Goal: Task Accomplishment & Management: Manage account settings

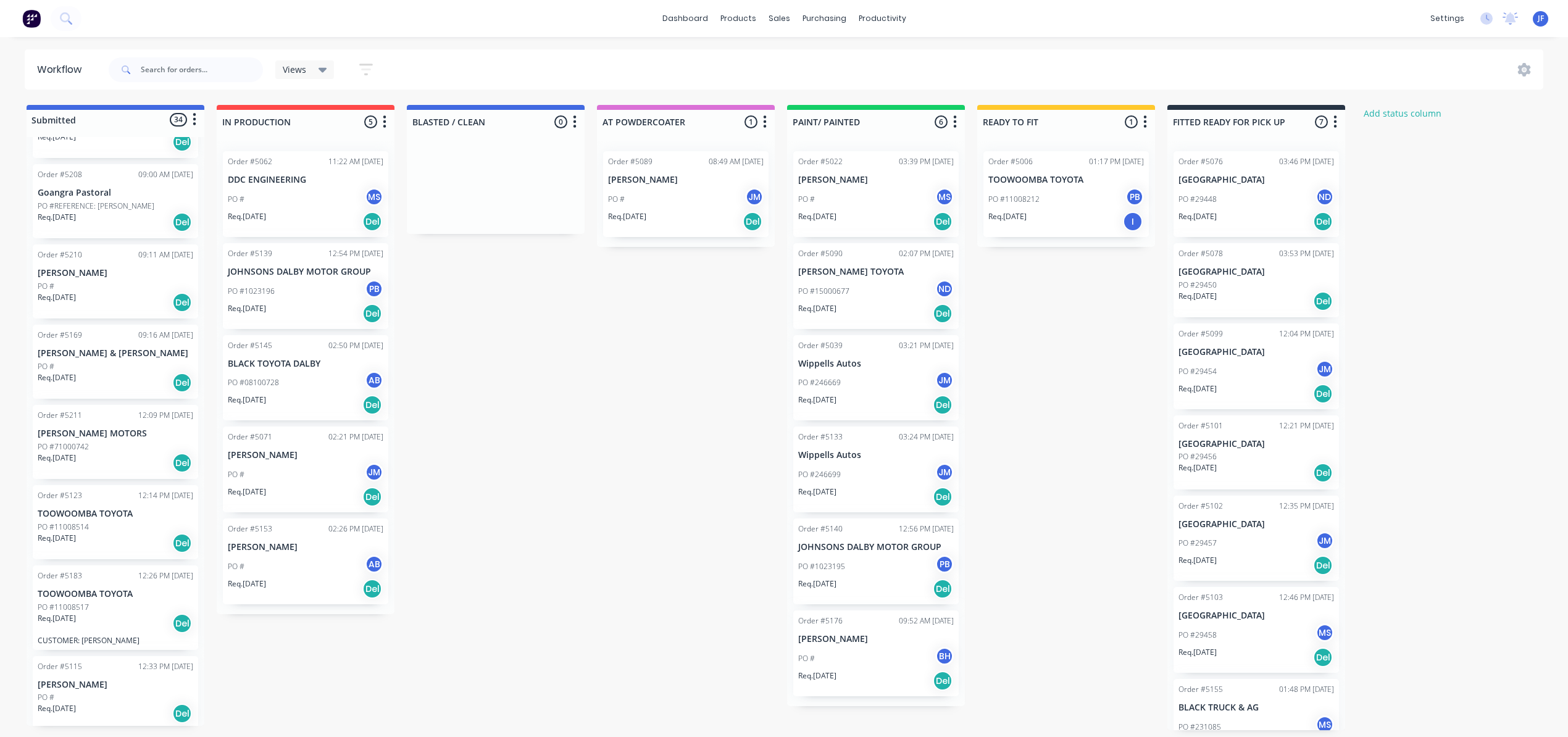
scroll to position [6, 0]
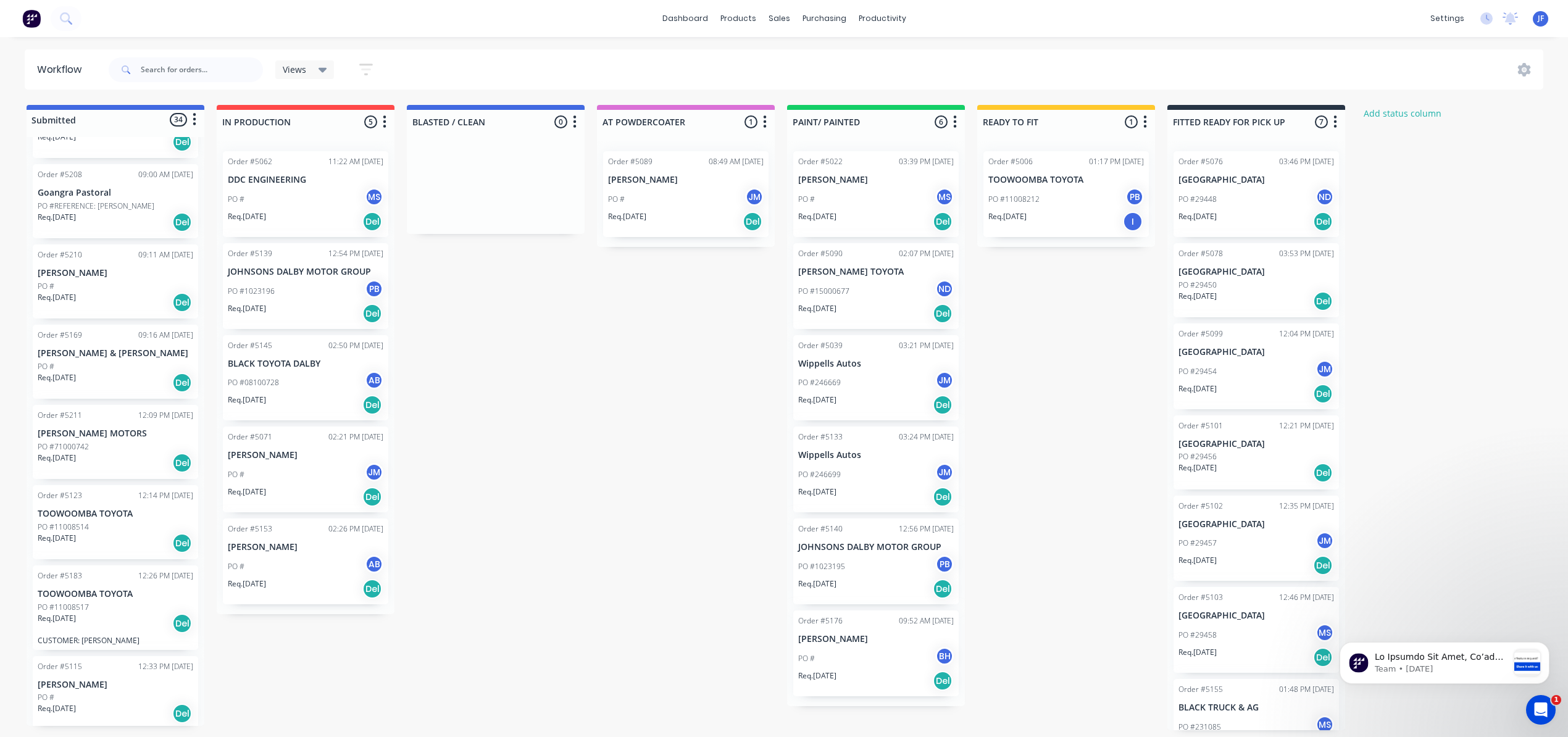
scroll to position [6, 0]
click at [161, 65] on input "text" at bounding box center [202, 69] width 122 height 24
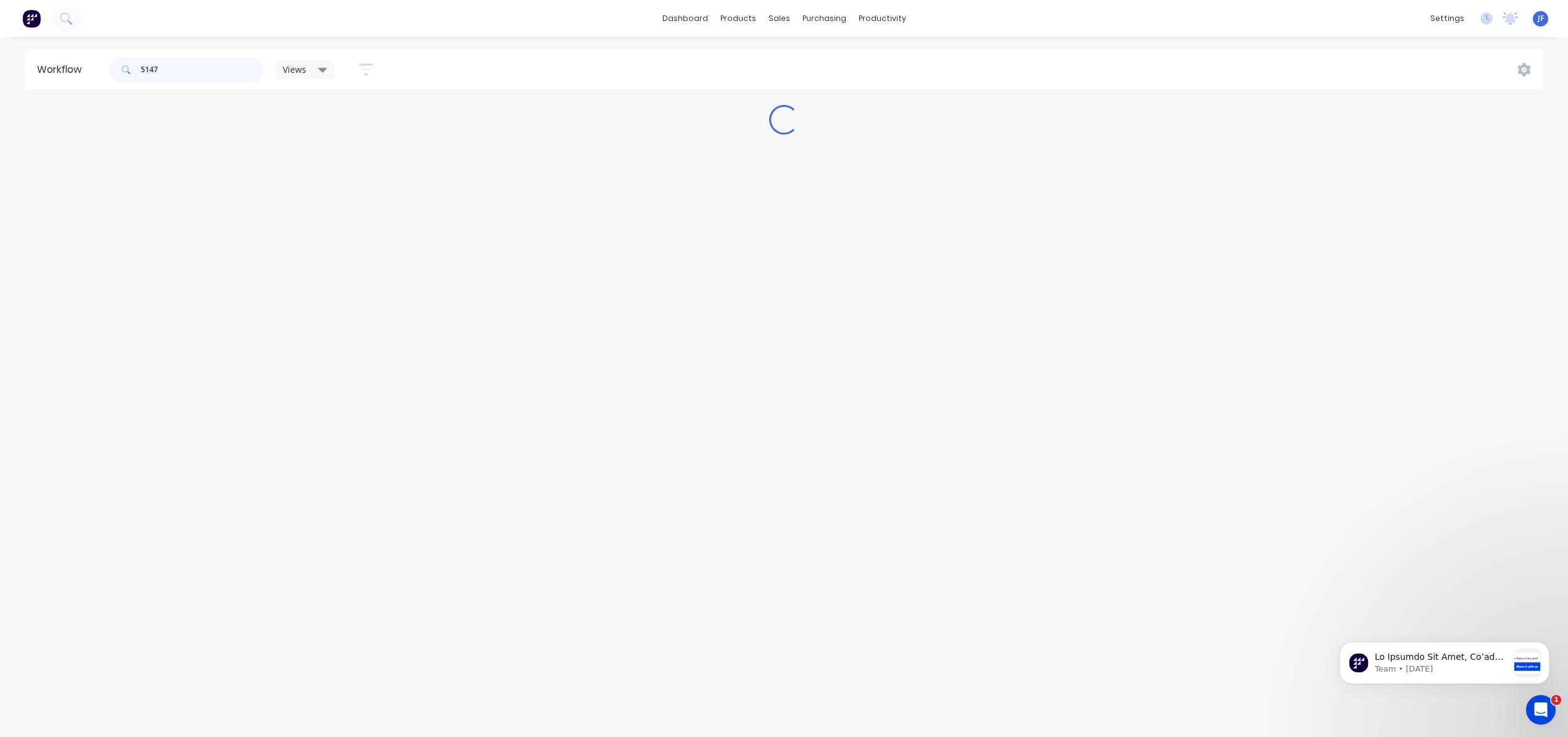
scroll to position [0, 0]
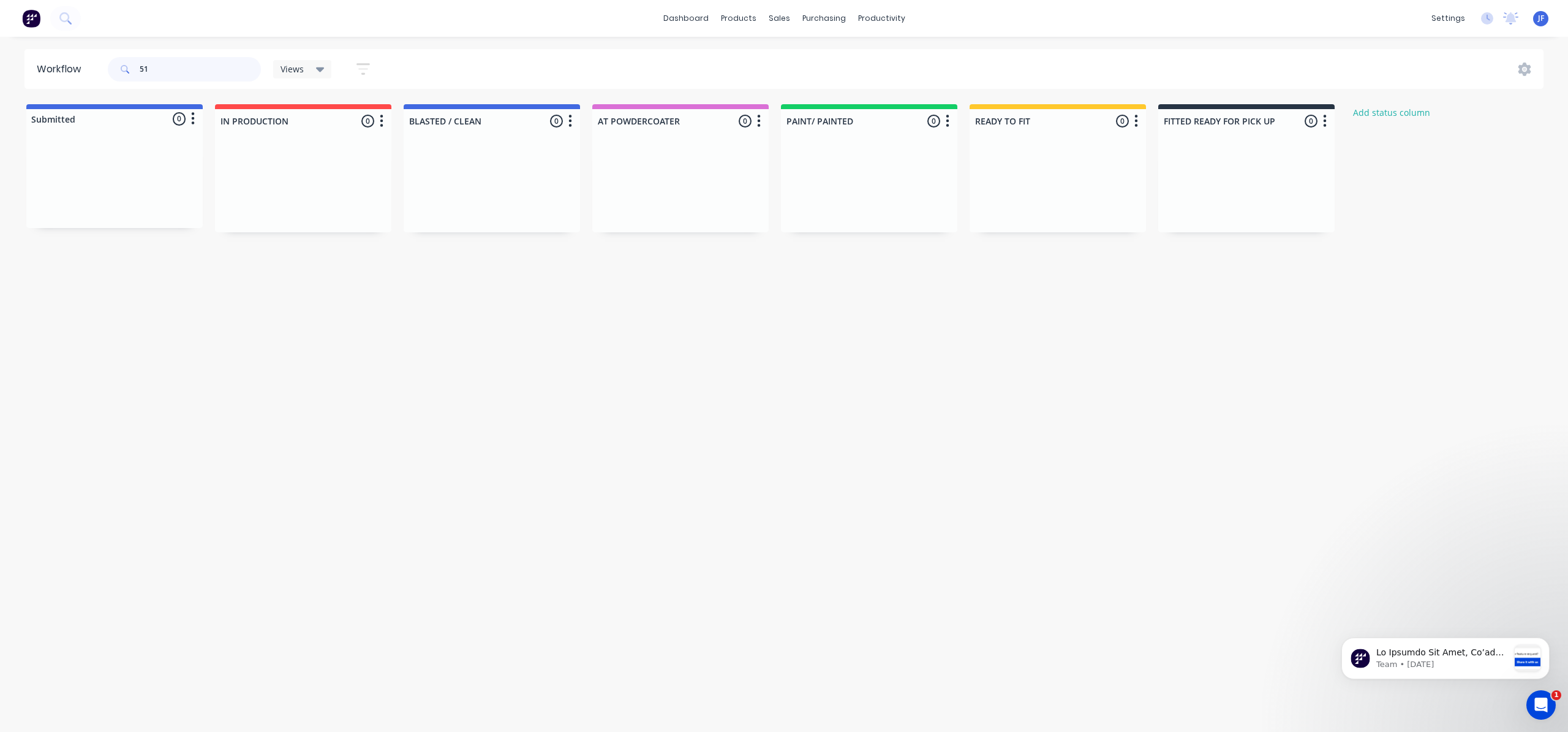
type input "5"
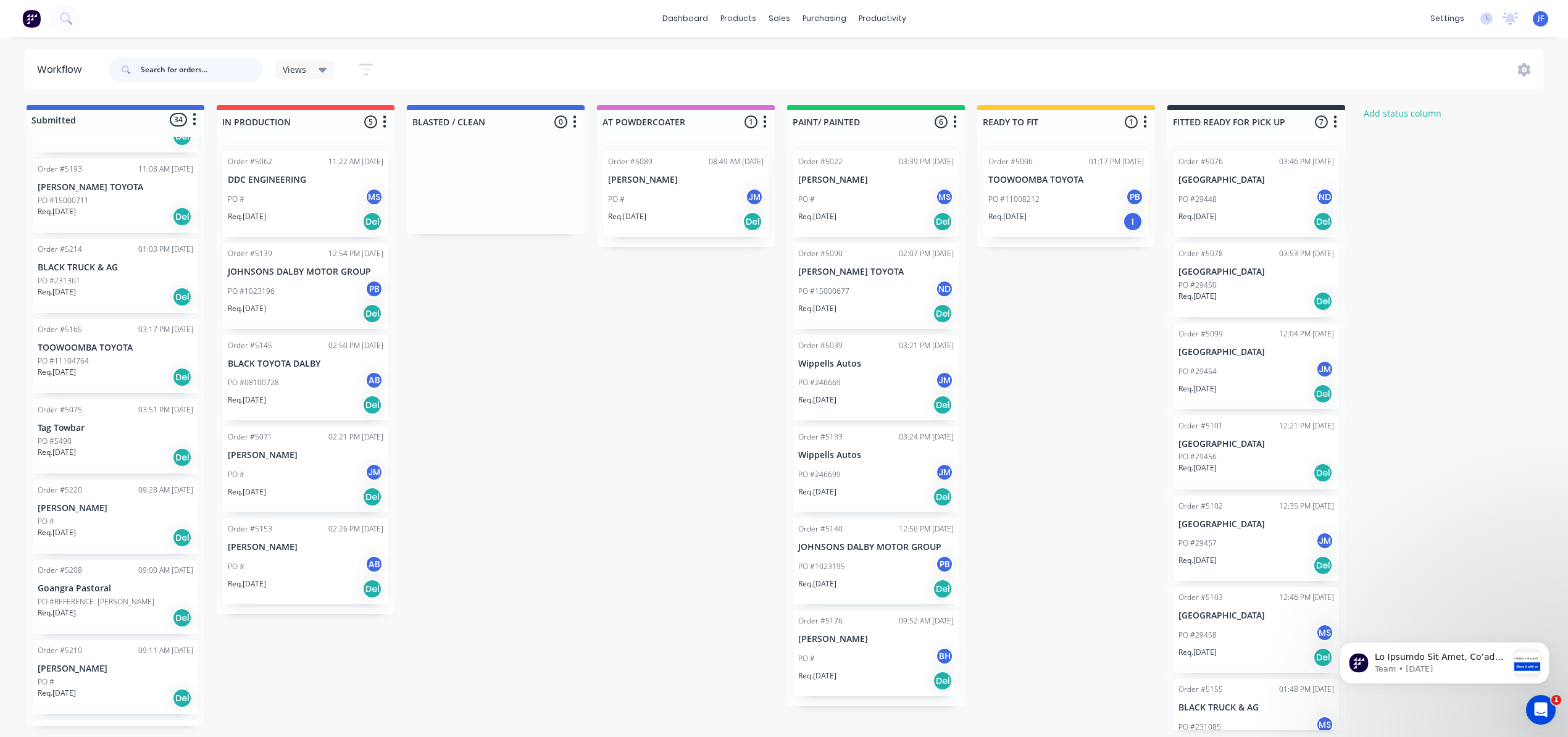
scroll to position [2168, 0]
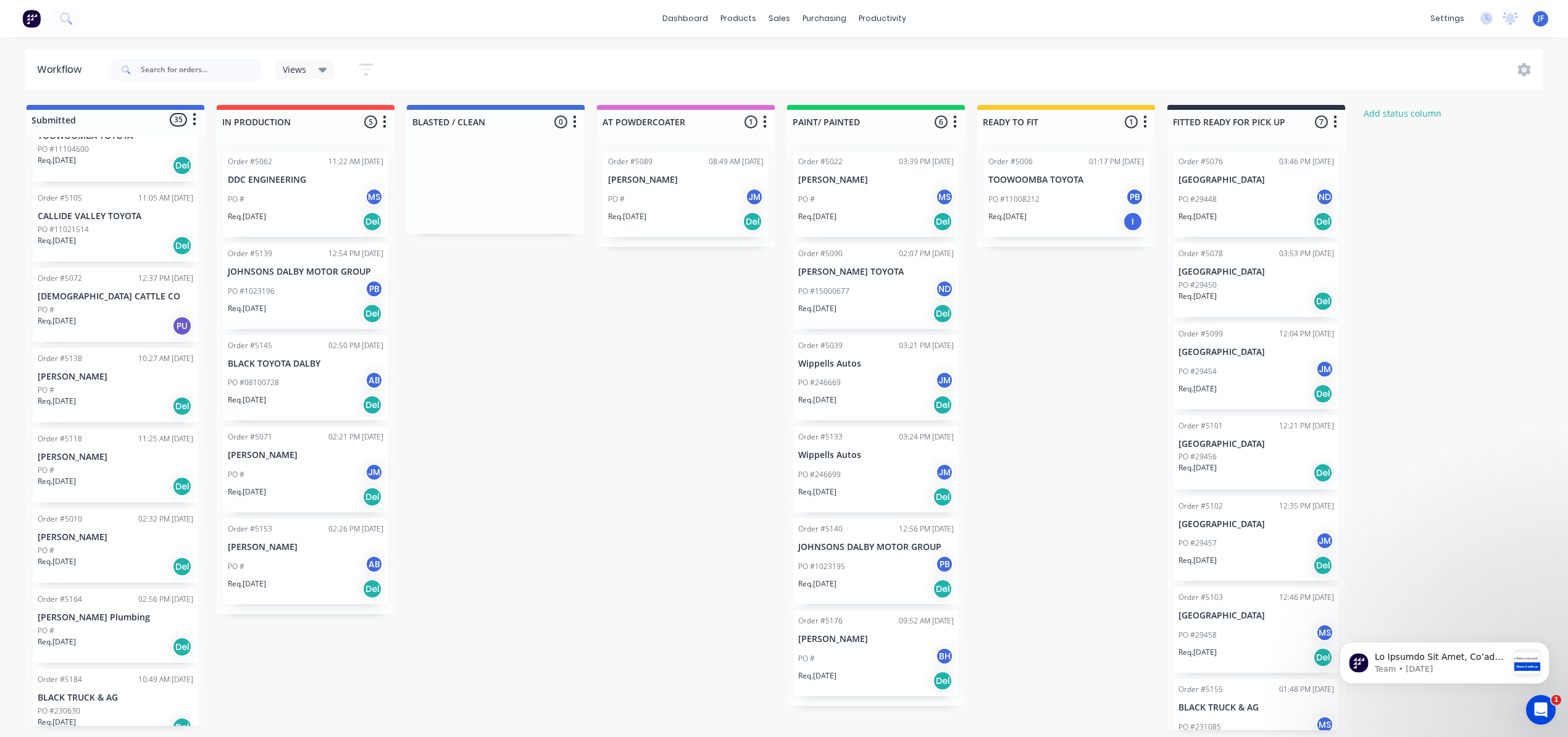
scroll to position [440, 0]
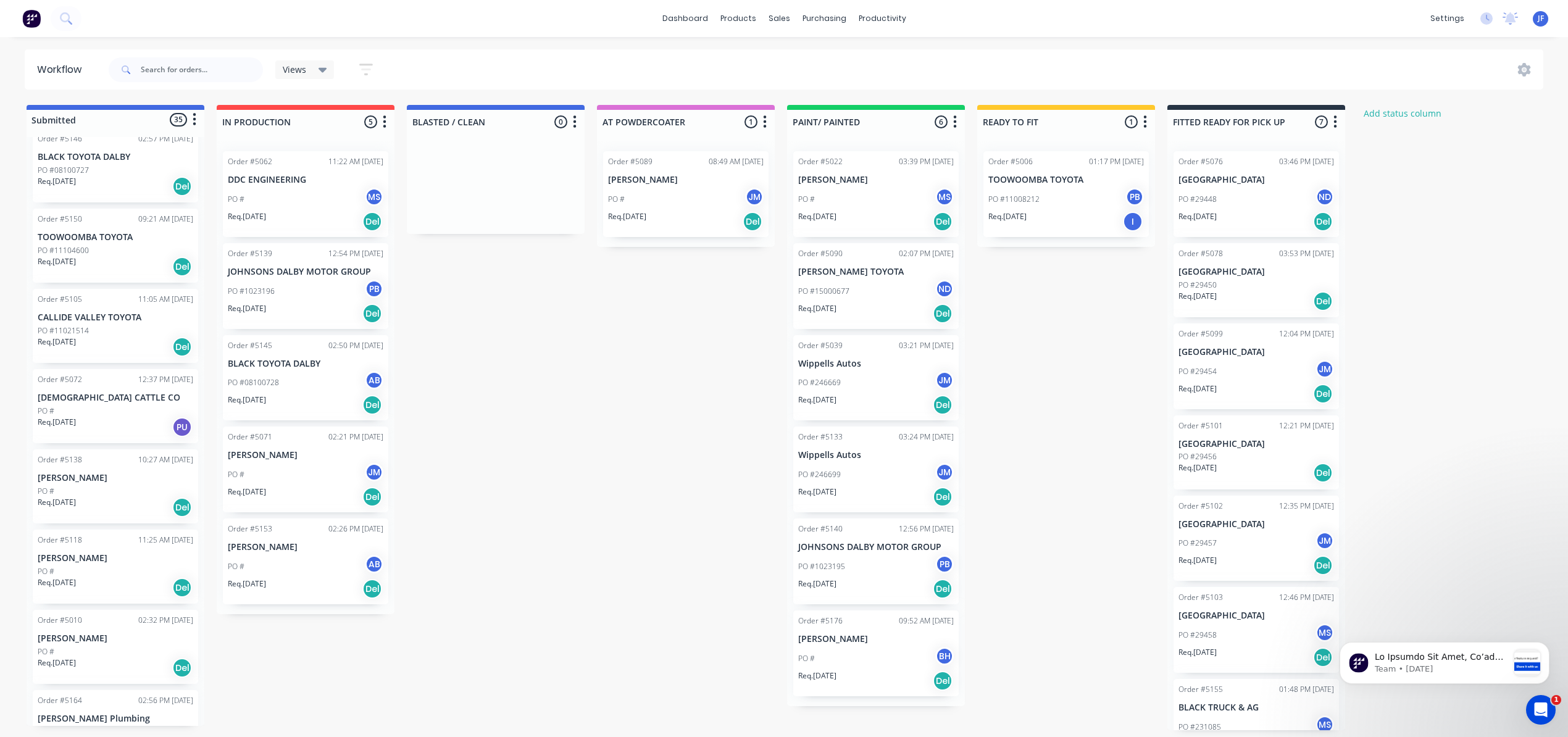
click at [136, 262] on div "Req. 05/09/25 Del" at bounding box center [115, 267] width 156 height 21
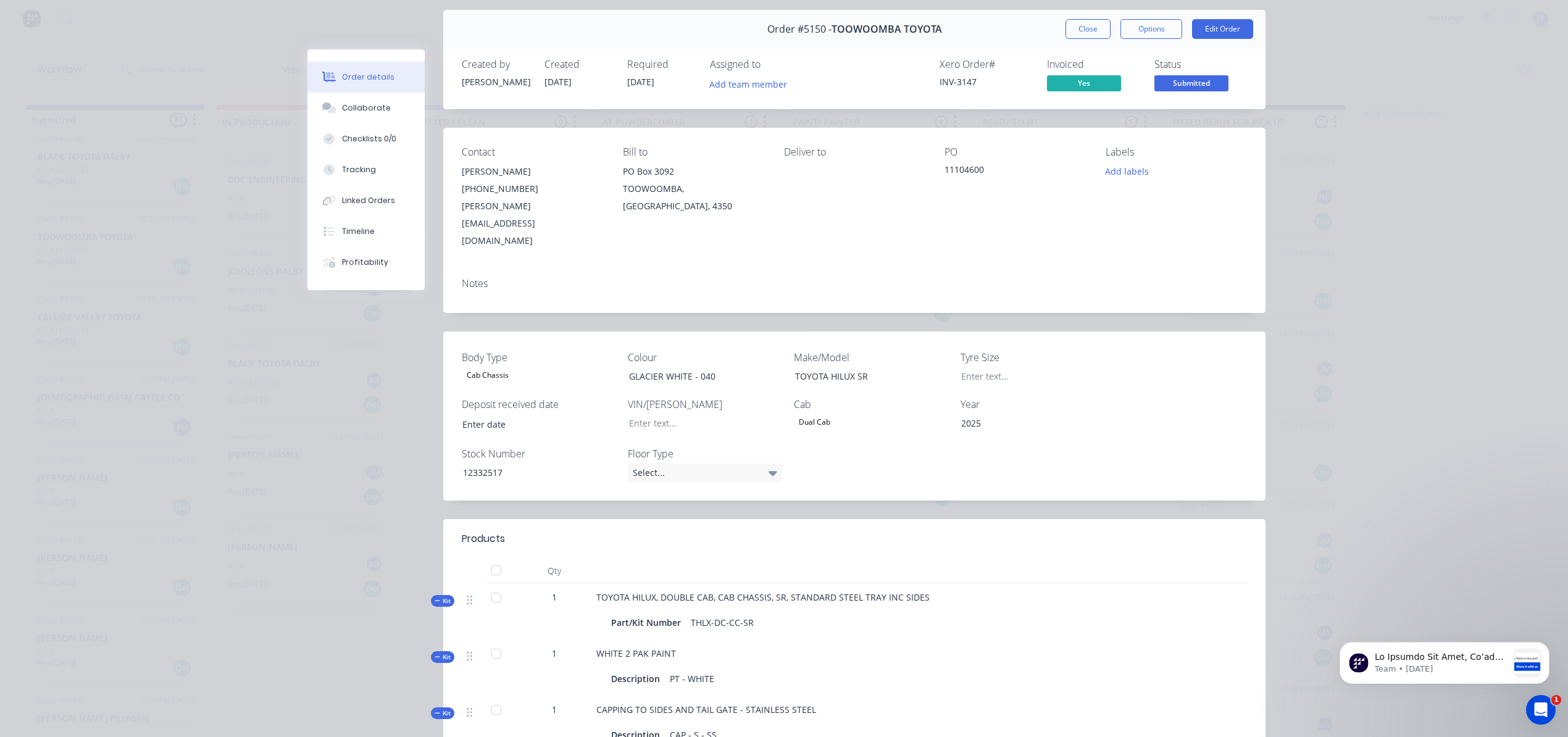
scroll to position [0, 0]
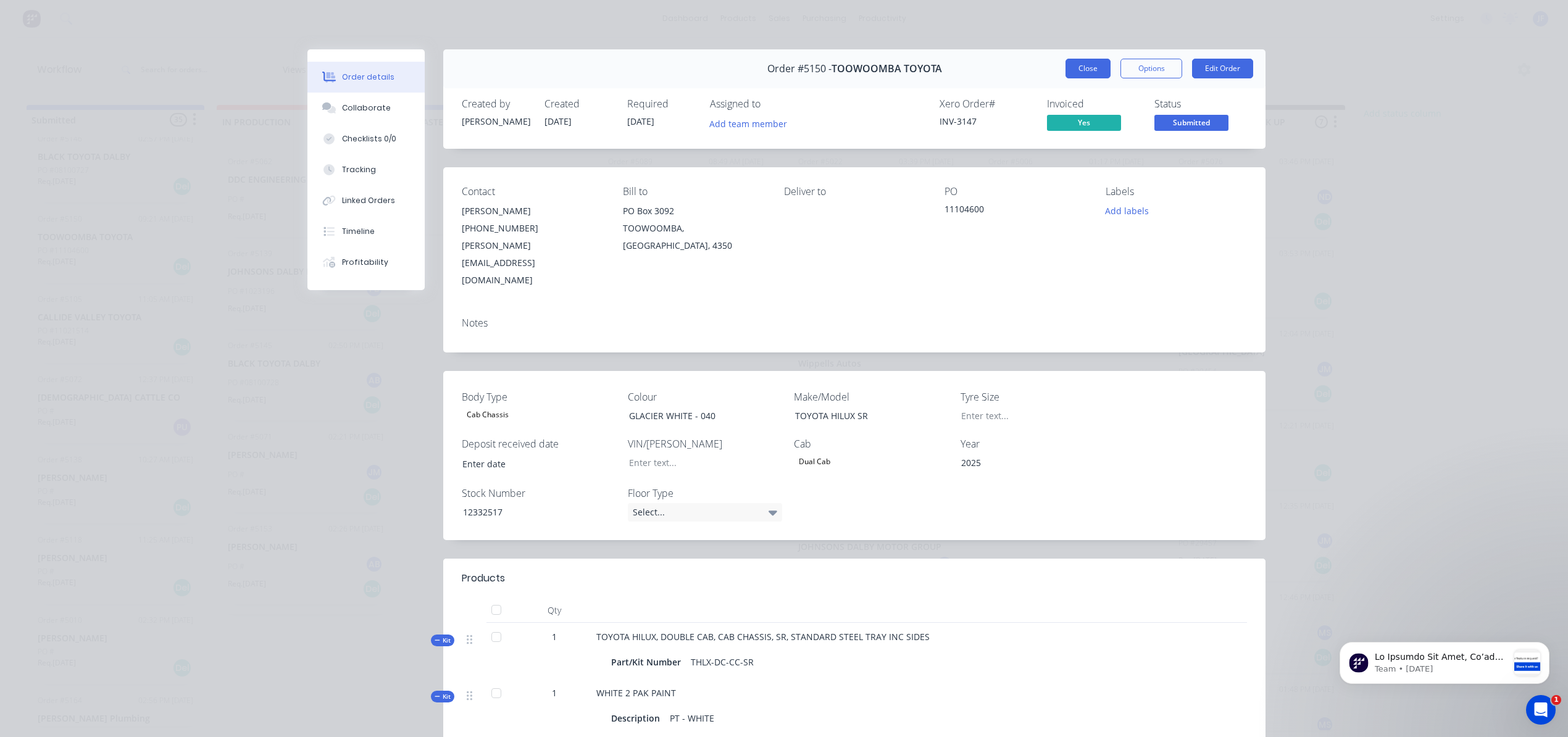
click at [1084, 74] on button "Close" at bounding box center [1088, 68] width 45 height 20
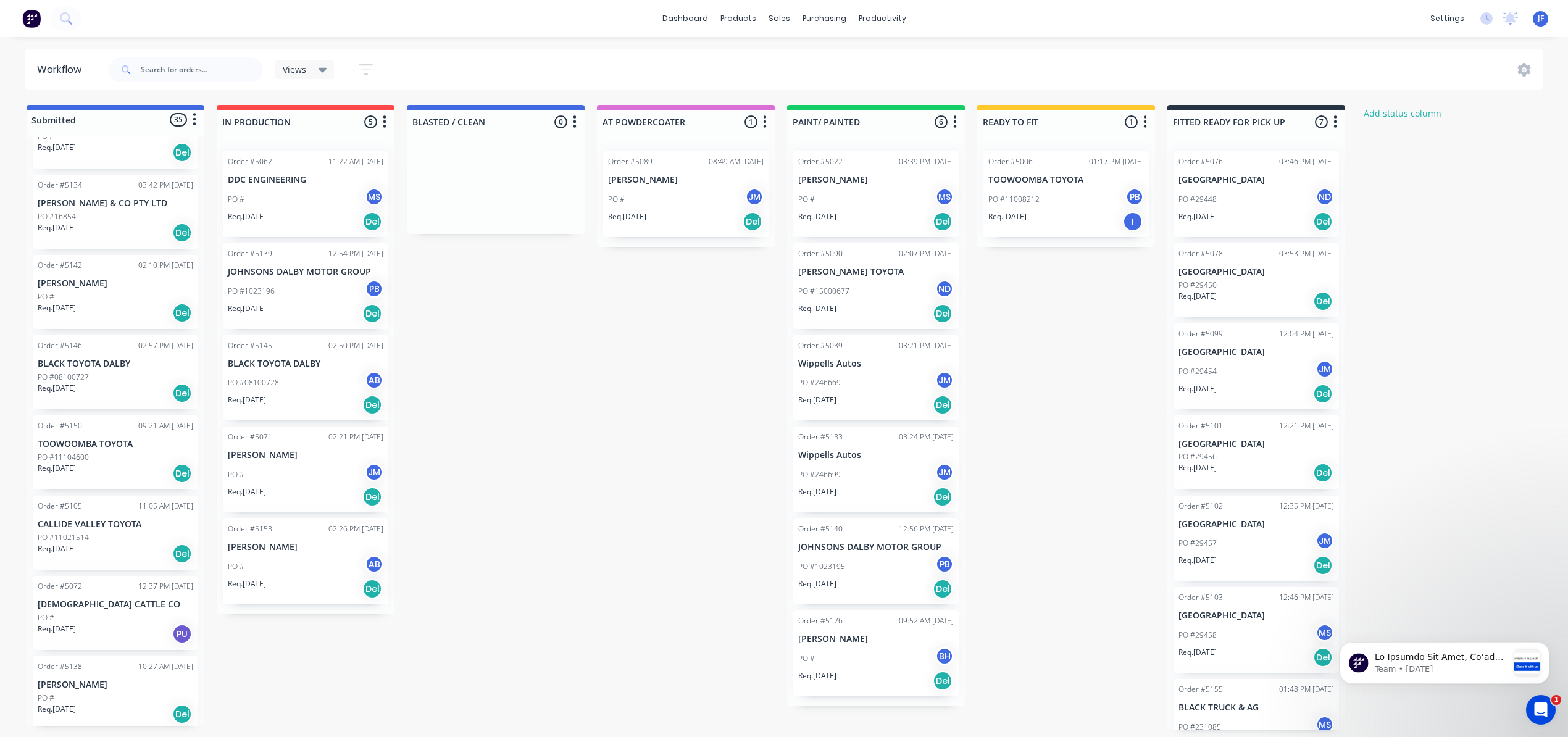
scroll to position [247, 0]
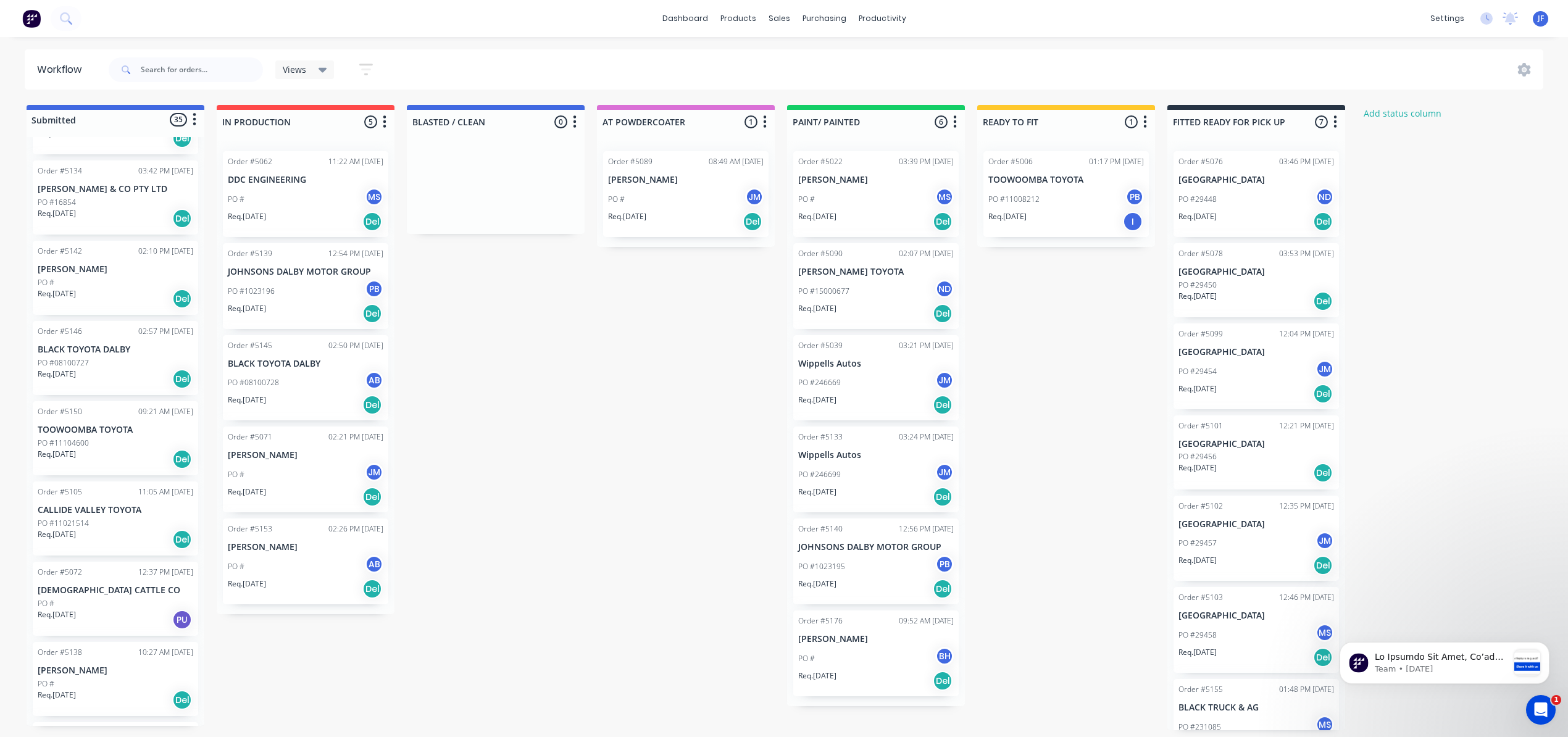
click at [105, 449] on div "Req. 05/09/25 Del" at bounding box center [115, 459] width 156 height 21
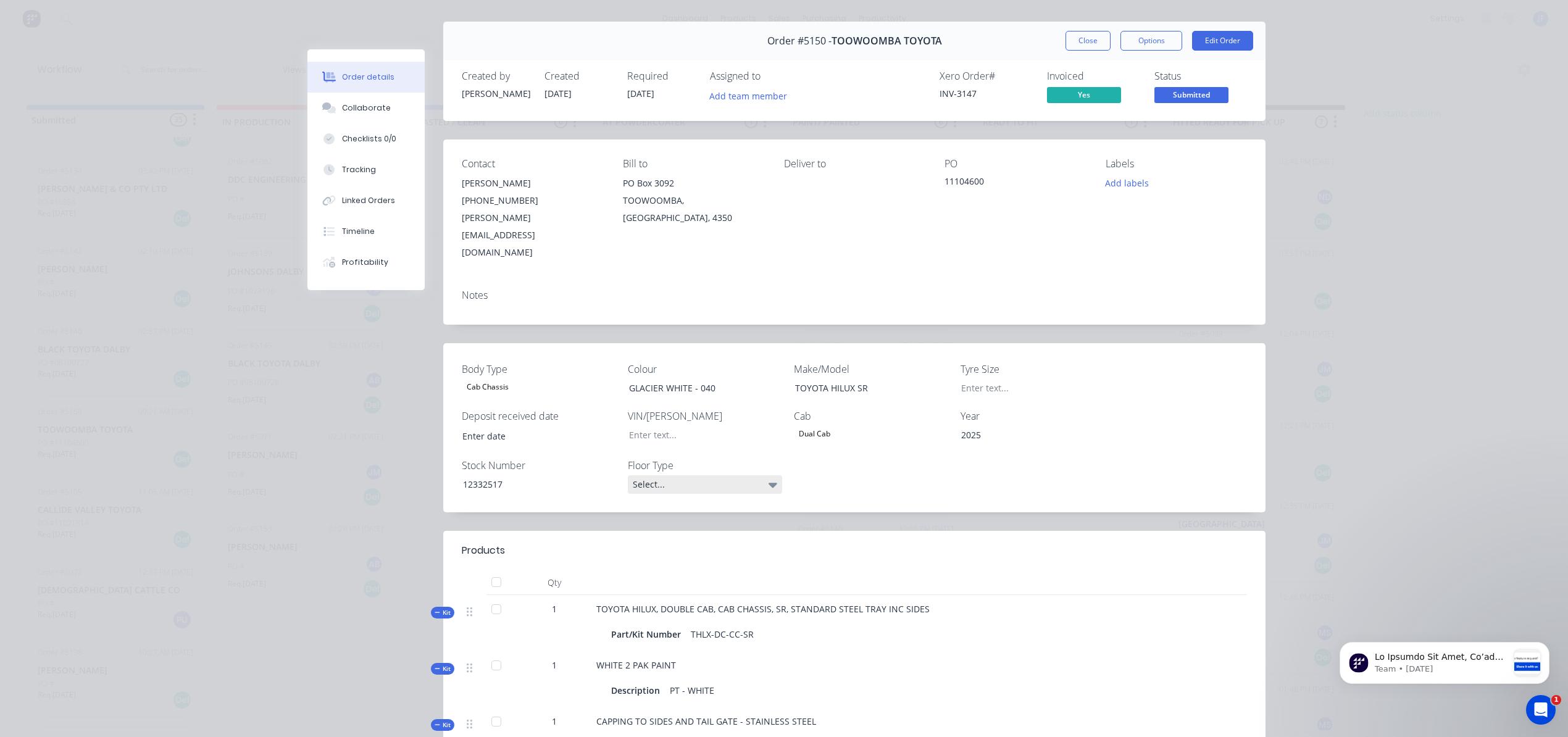
scroll to position [0, 0]
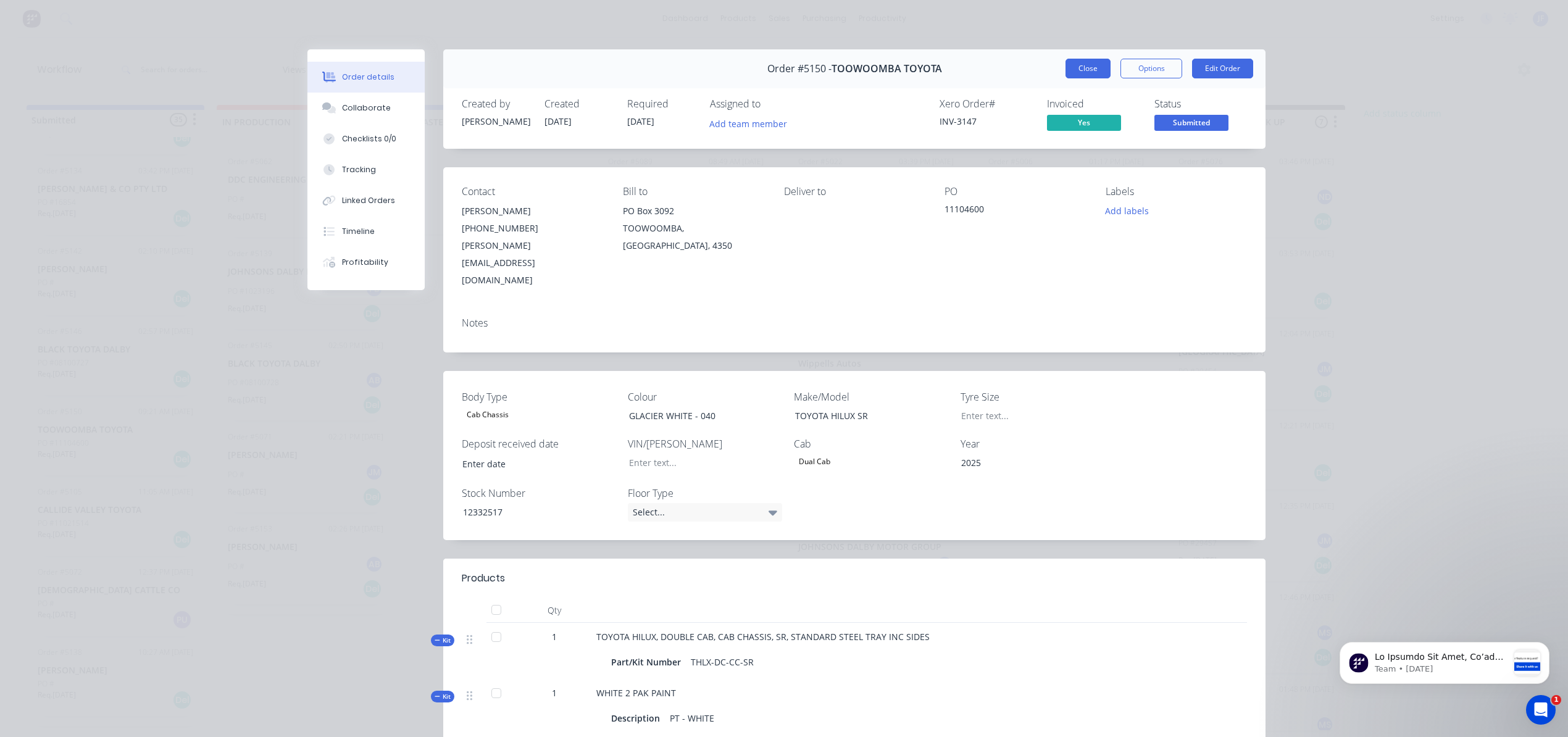
click at [1067, 66] on button "Close" at bounding box center [1088, 68] width 45 height 20
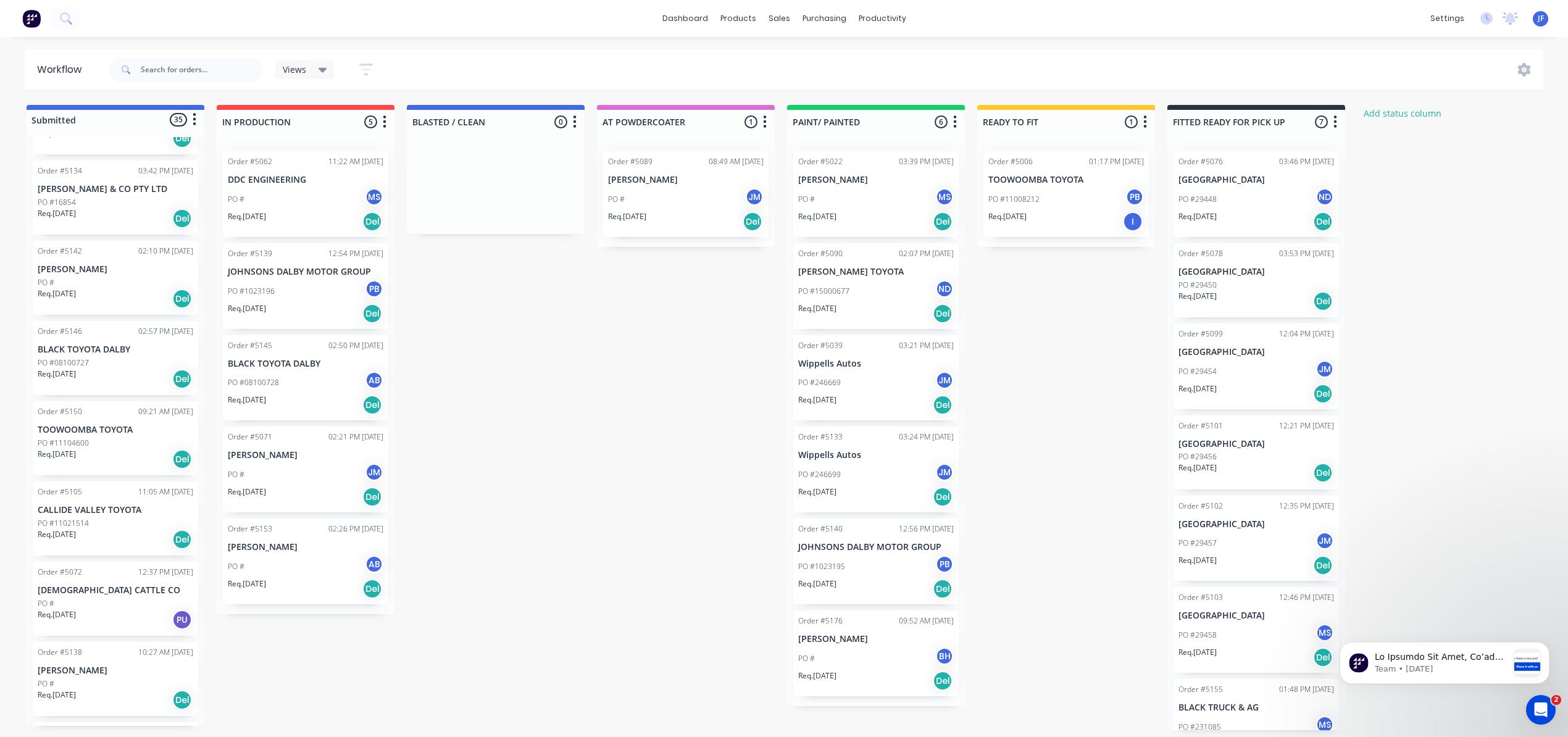
click at [108, 438] on div "PO #11104600" at bounding box center [115, 443] width 156 height 11
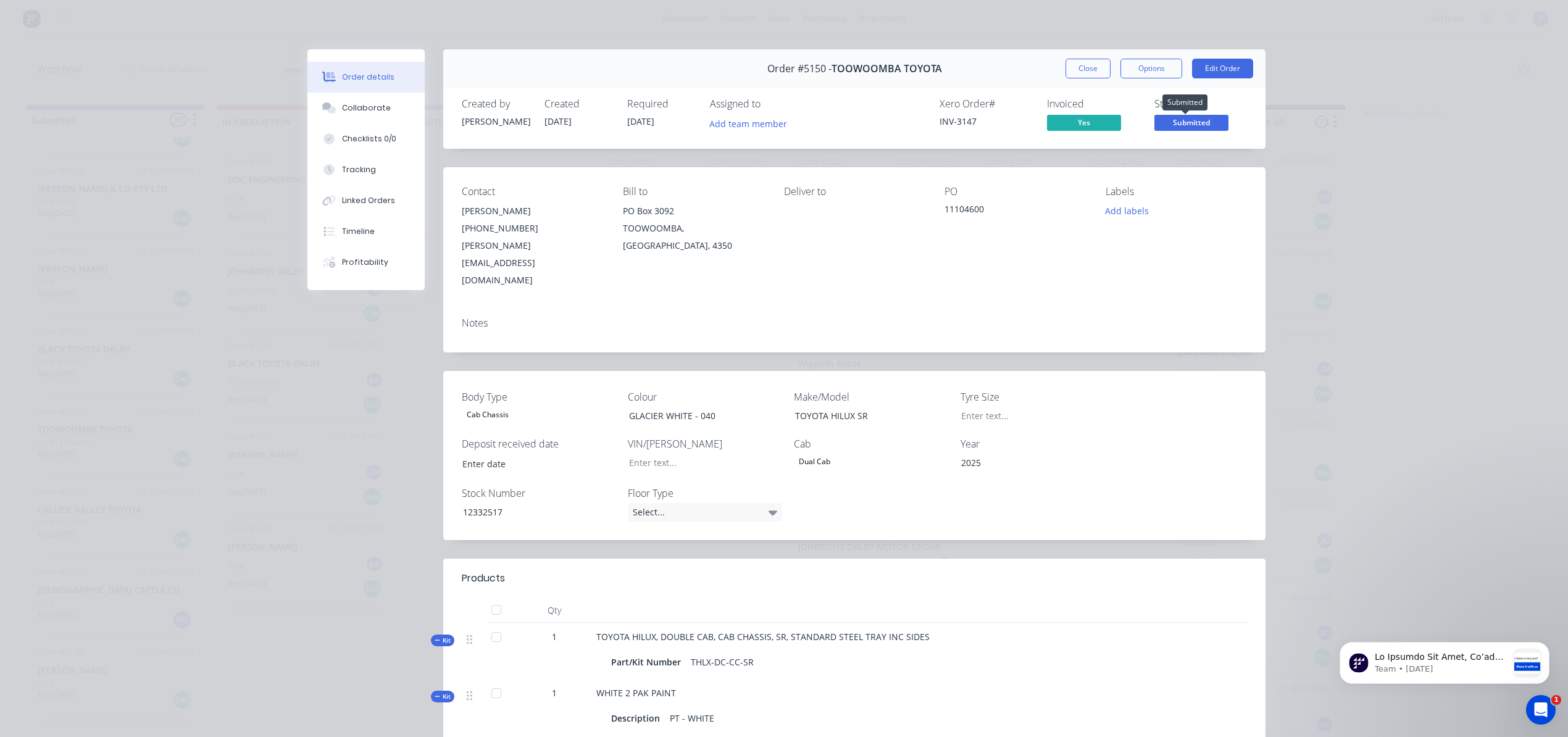
click at [1186, 128] on span "Submitted" at bounding box center [1191, 122] width 74 height 15
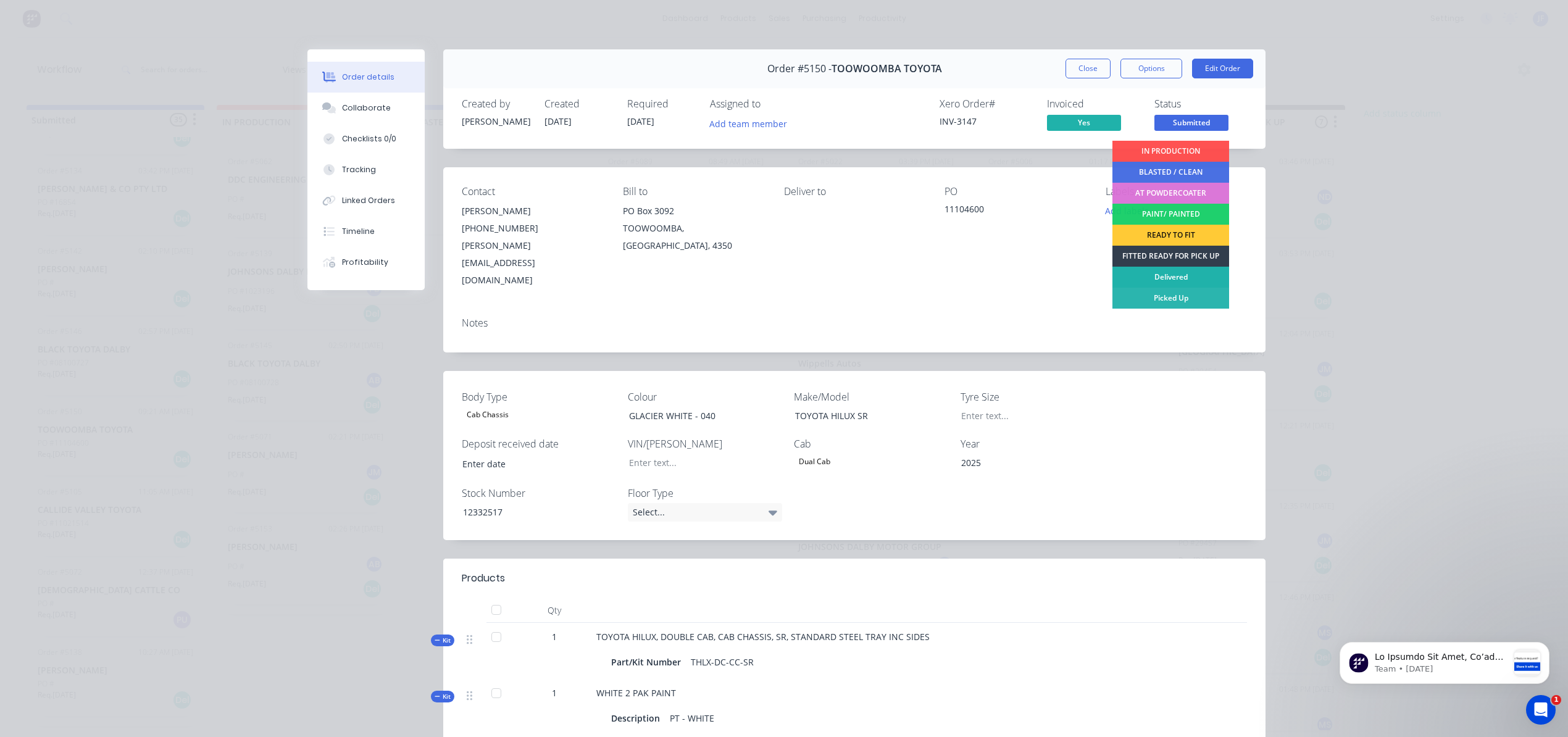
click at [1183, 274] on div "Delivered" at bounding box center [1170, 277] width 117 height 21
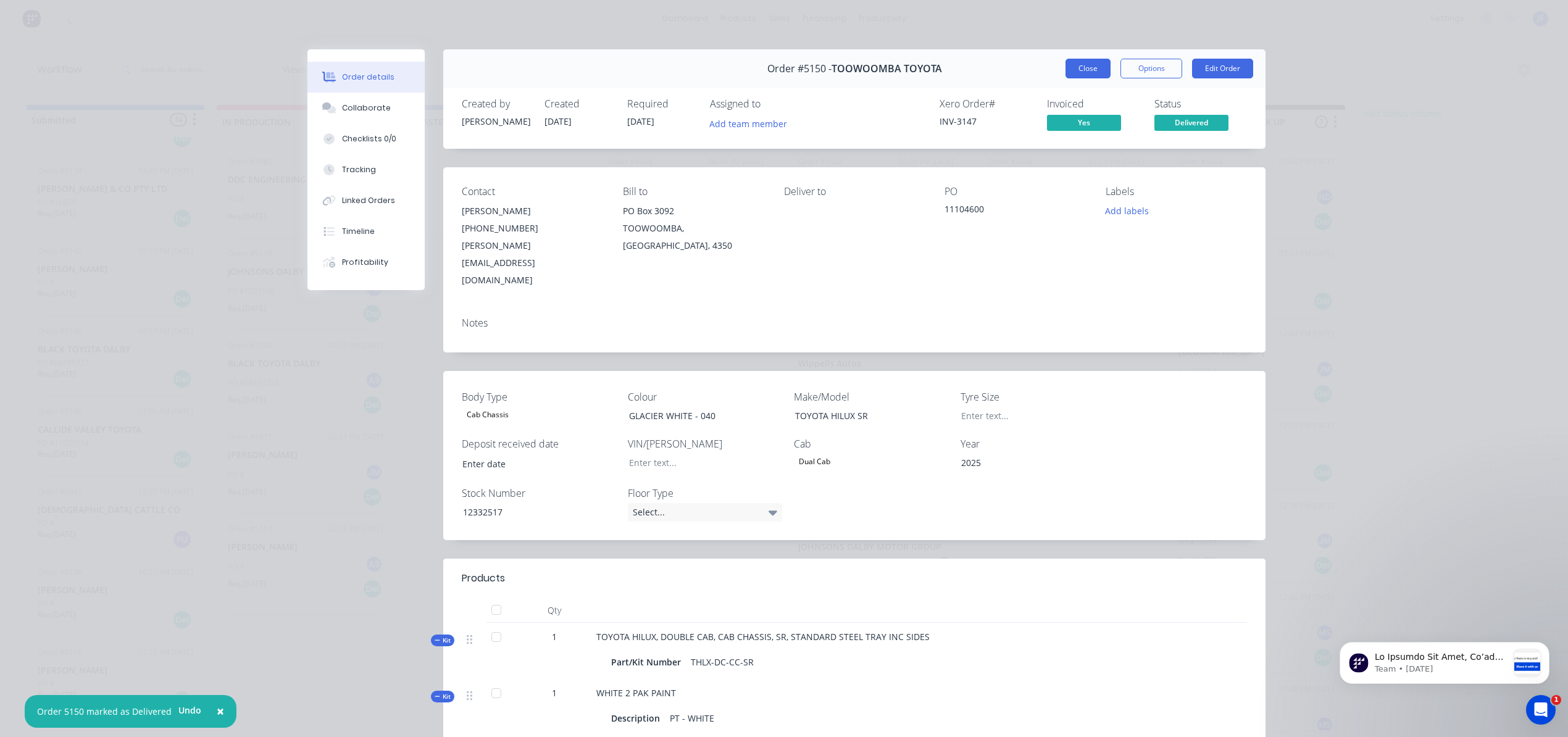
click at [1072, 68] on button "Close" at bounding box center [1088, 68] width 45 height 20
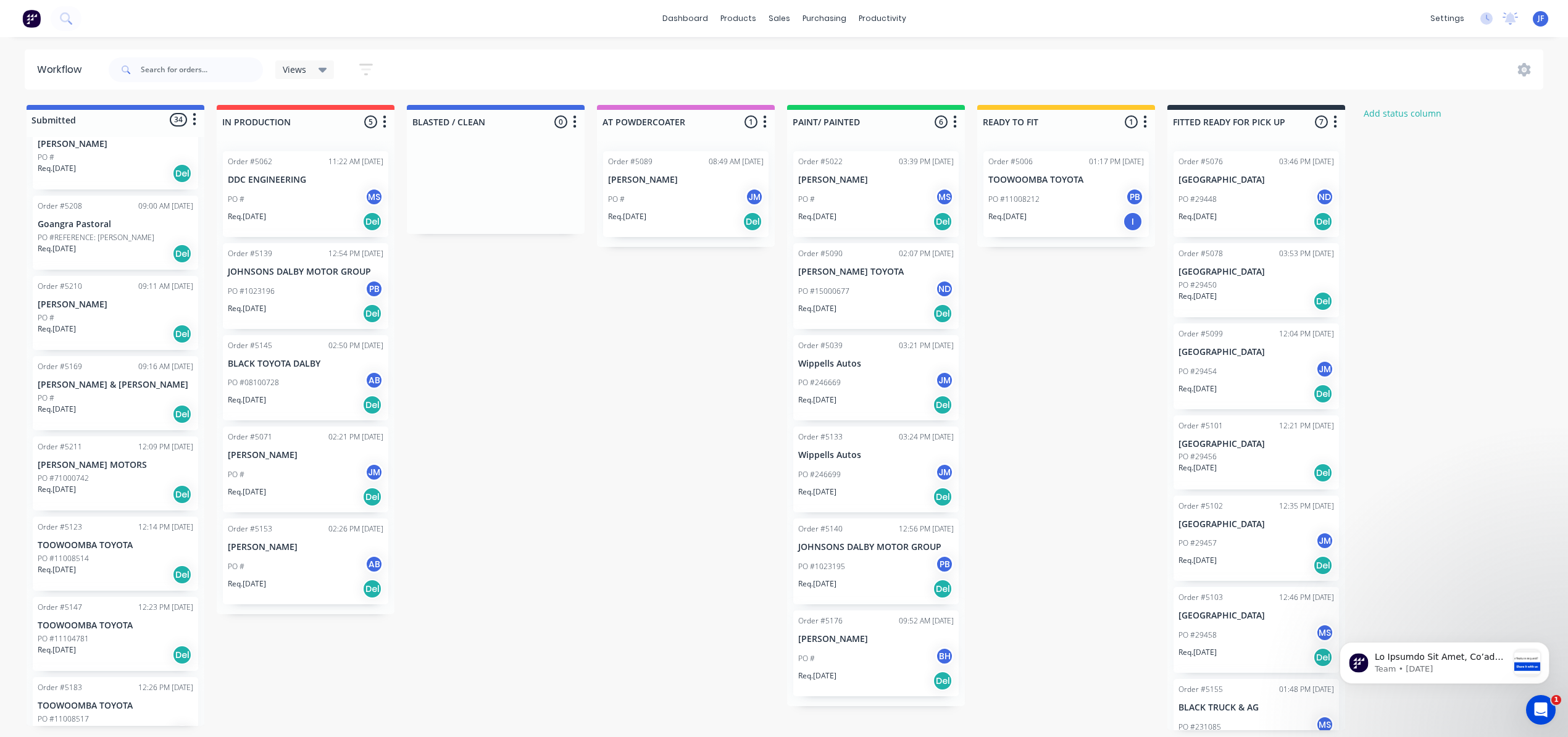
scroll to position [2168, 0]
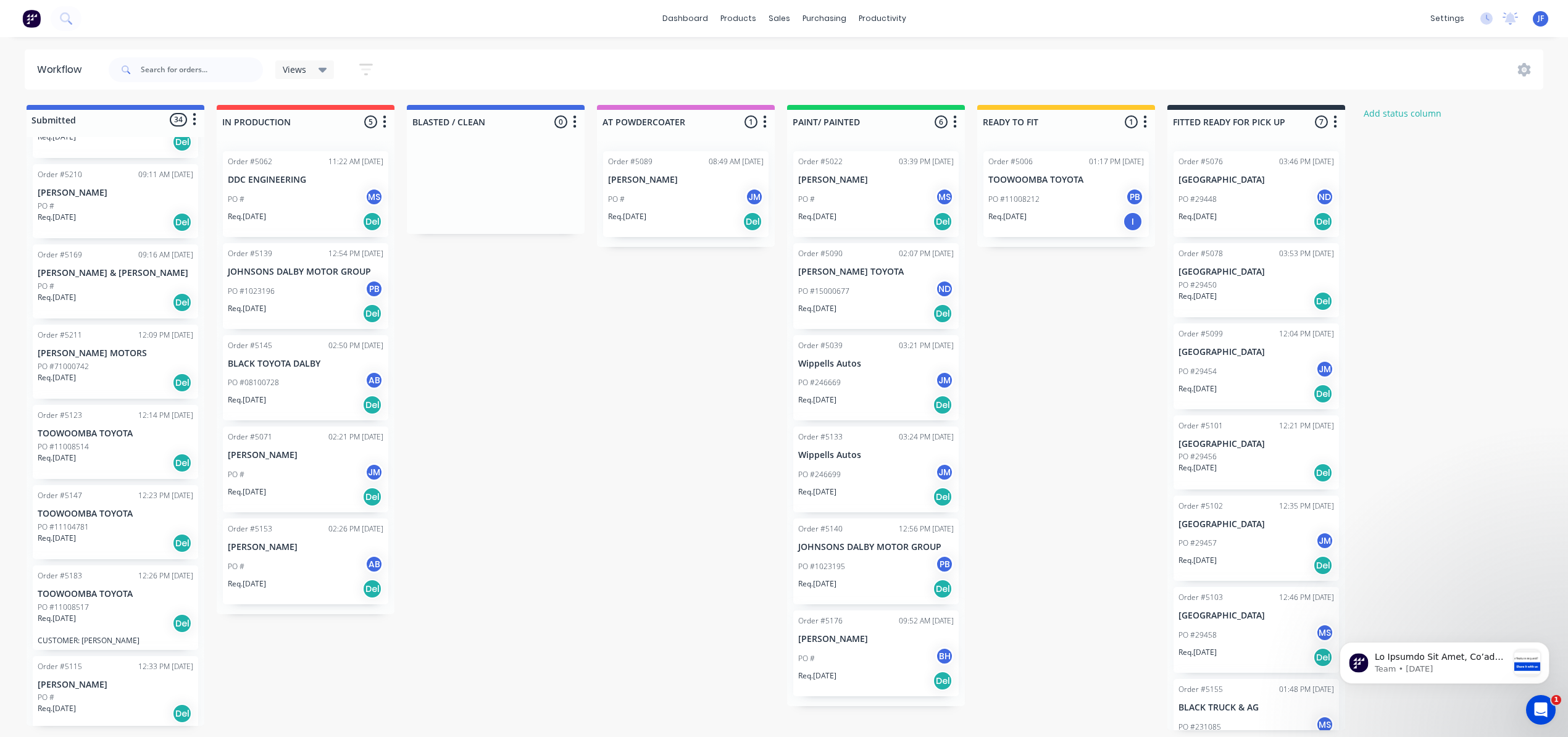
click at [127, 526] on div "PO #11104781" at bounding box center [115, 527] width 156 height 11
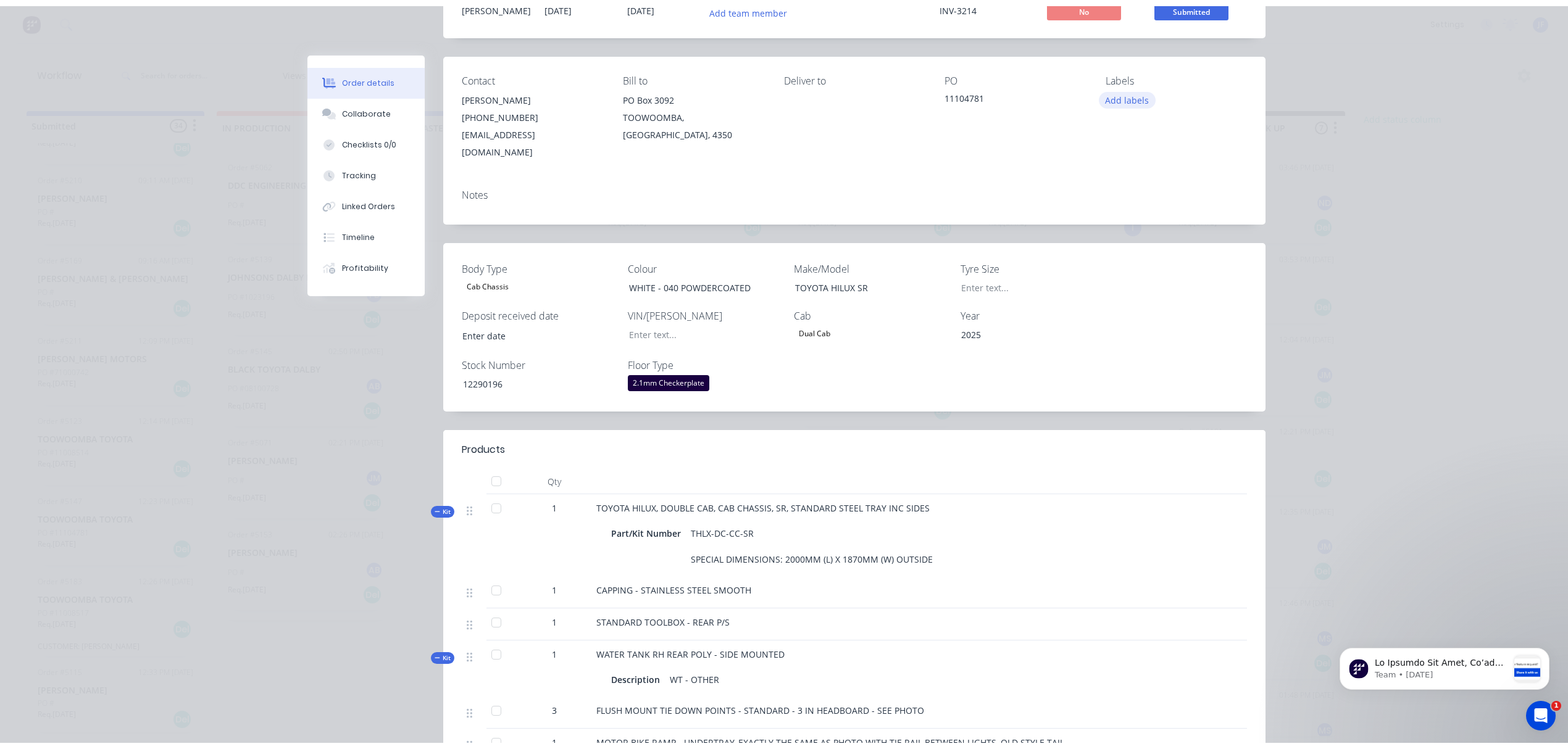
scroll to position [0, 0]
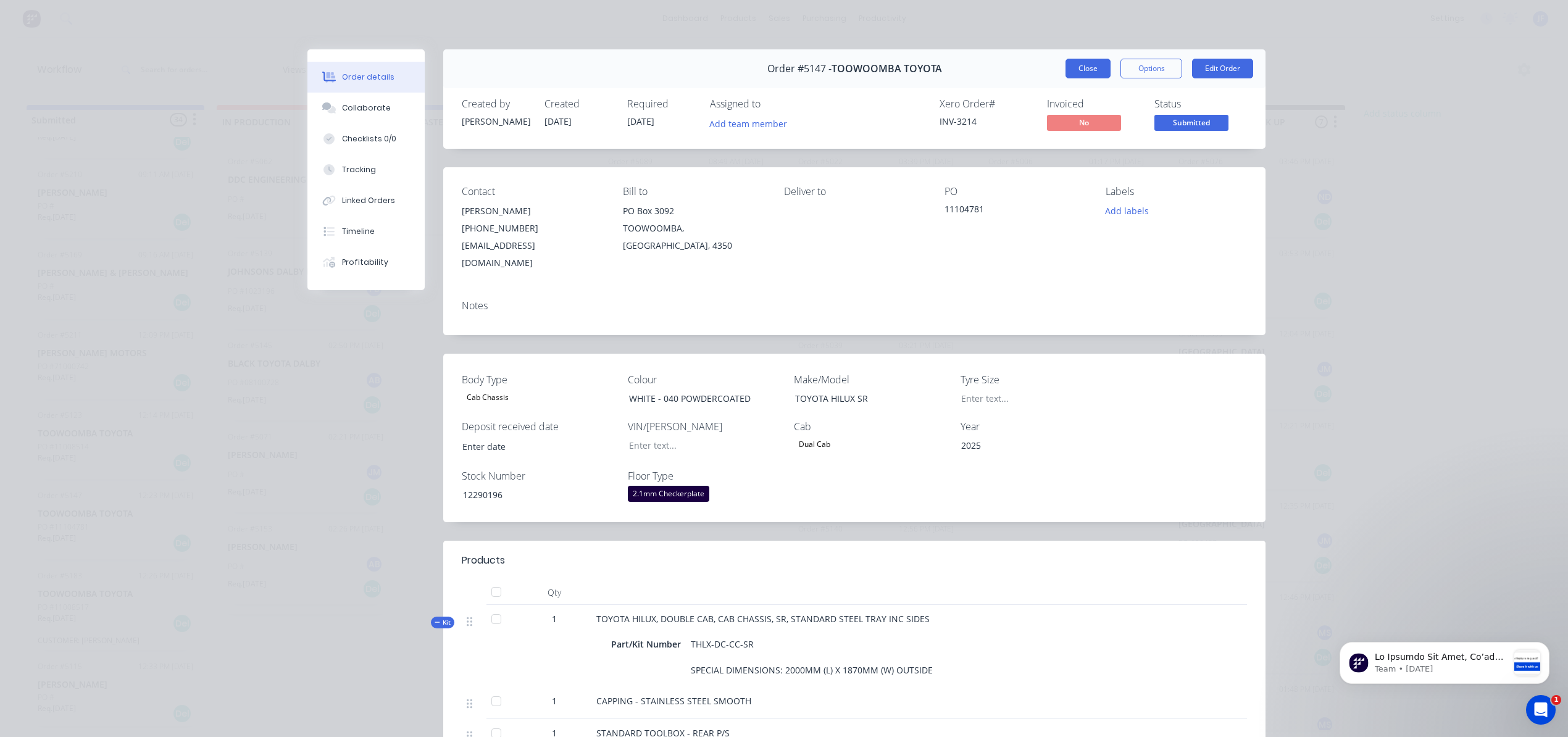
click at [1083, 61] on button "Close" at bounding box center [1088, 68] width 45 height 20
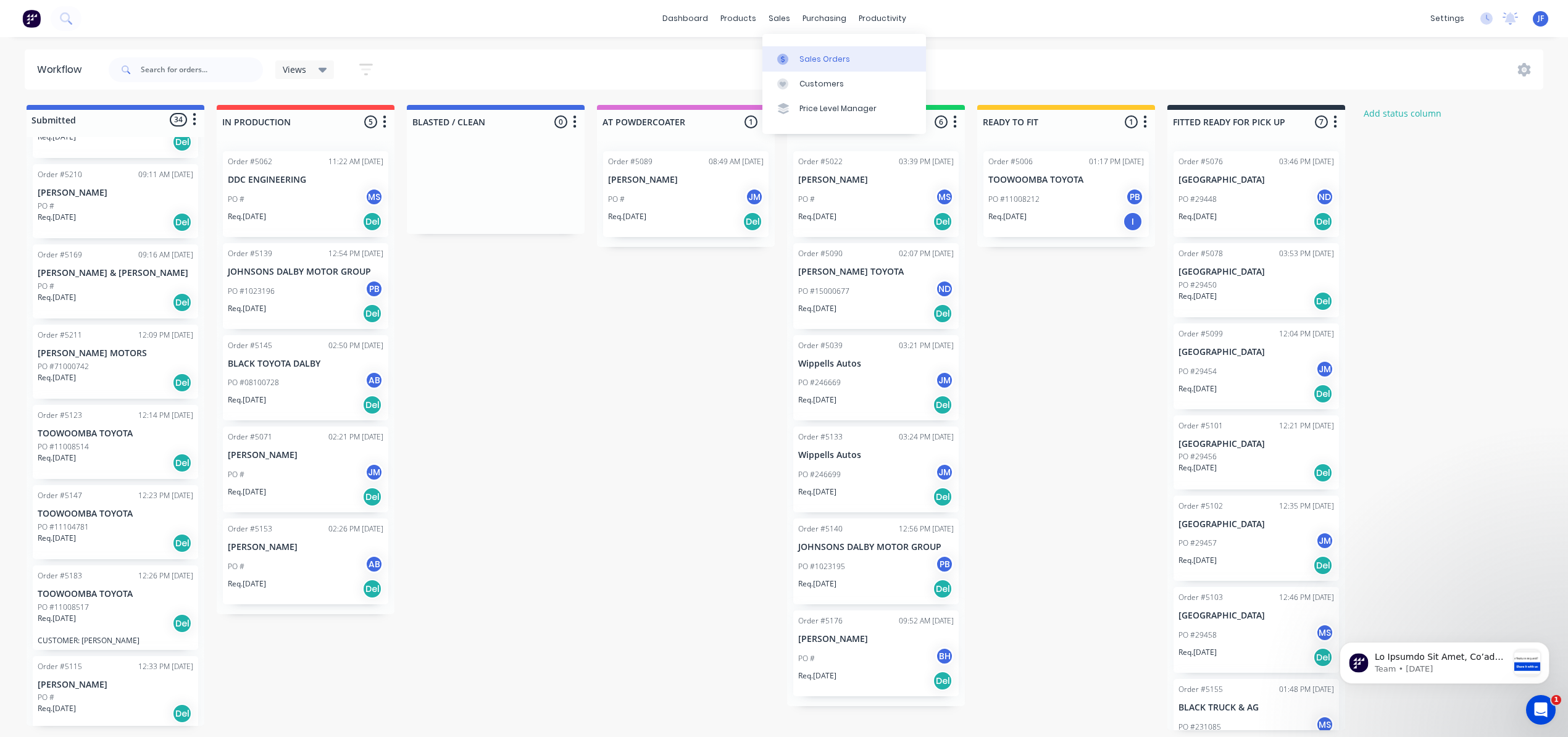
click at [805, 54] on div "Sales Orders" at bounding box center [824, 59] width 51 height 11
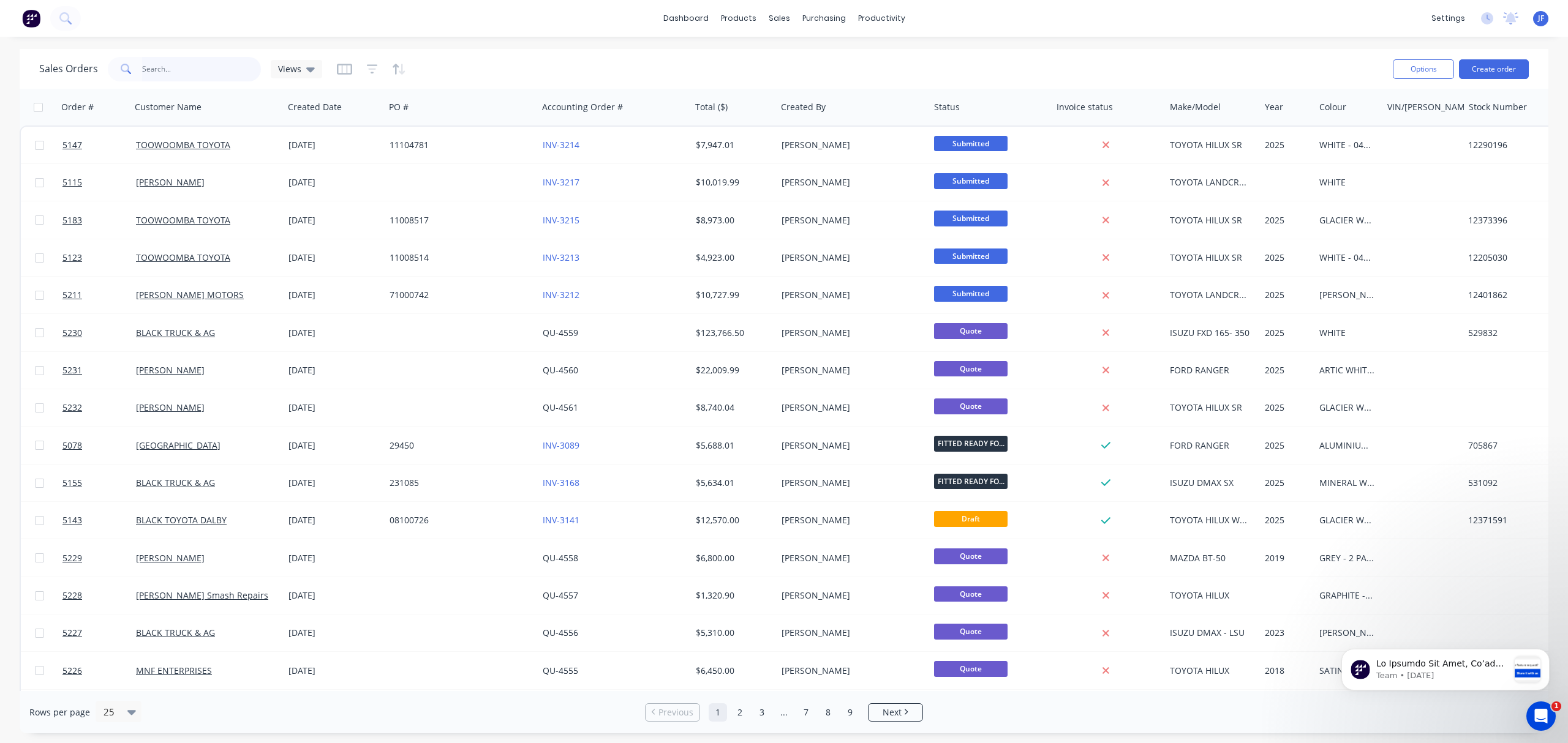
click at [157, 71] on input "text" at bounding box center [202, 69] width 119 height 24
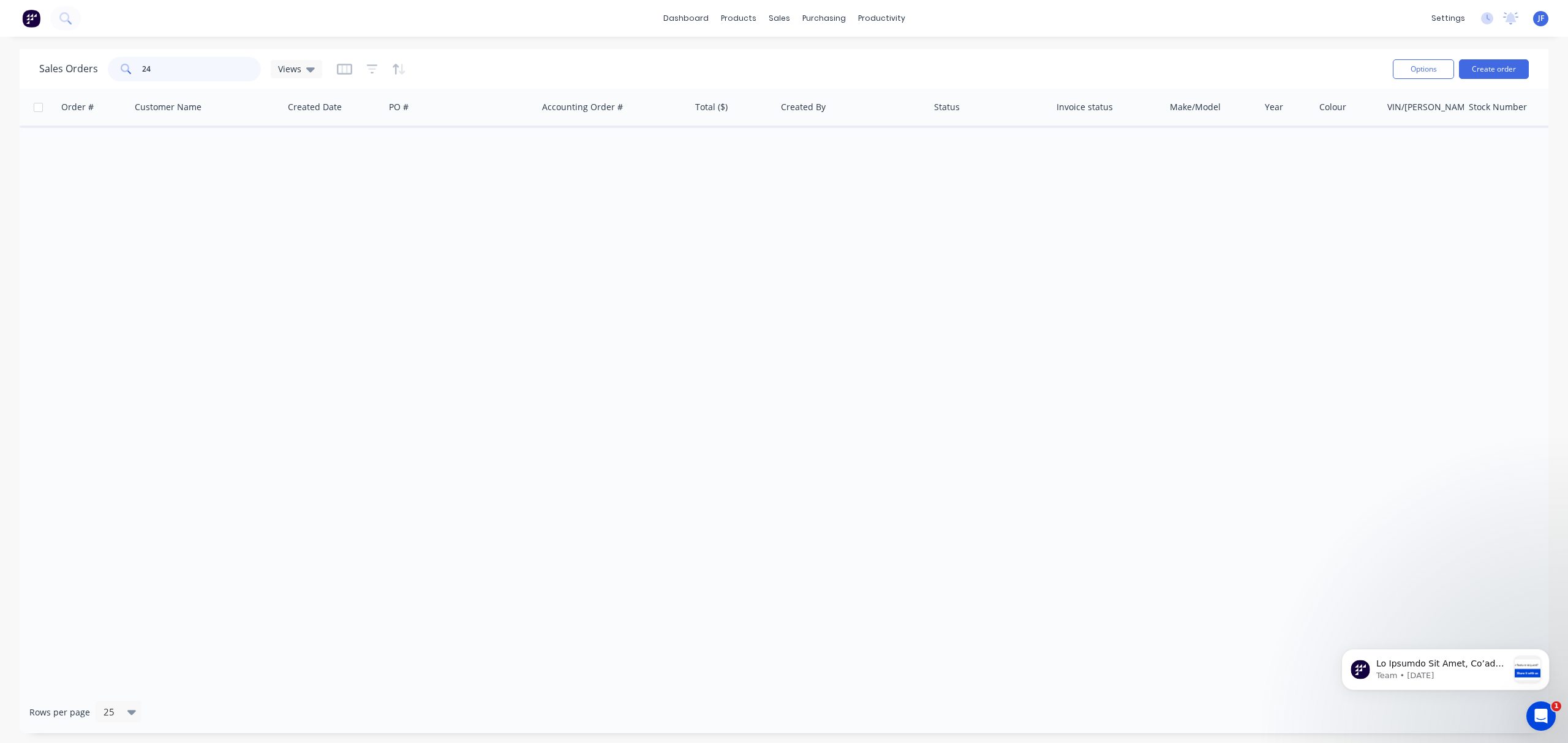
type input "2"
click at [185, 71] on input "11283168" at bounding box center [202, 69] width 119 height 24
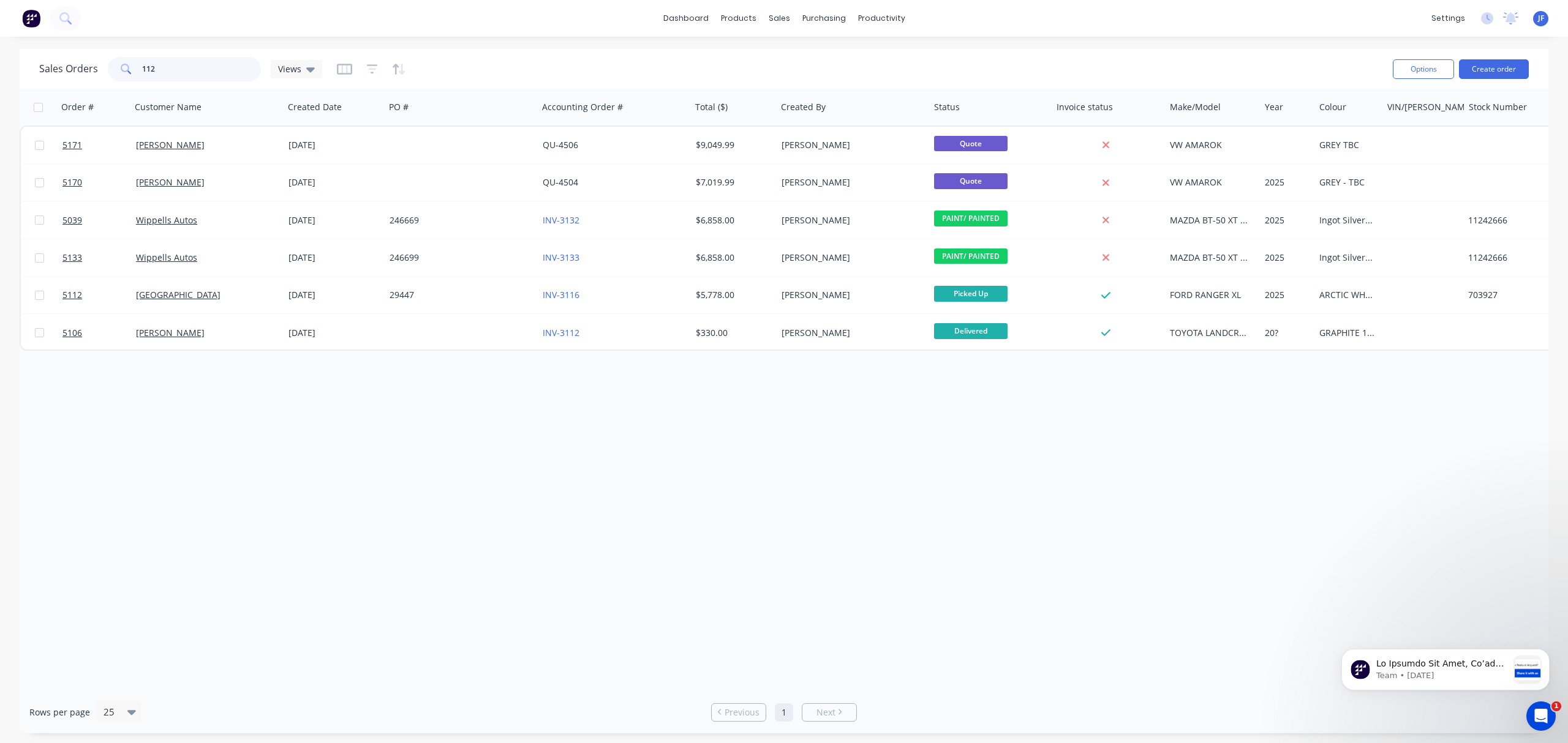
click at [169, 64] on input "112" at bounding box center [202, 69] width 119 height 24
type input "1"
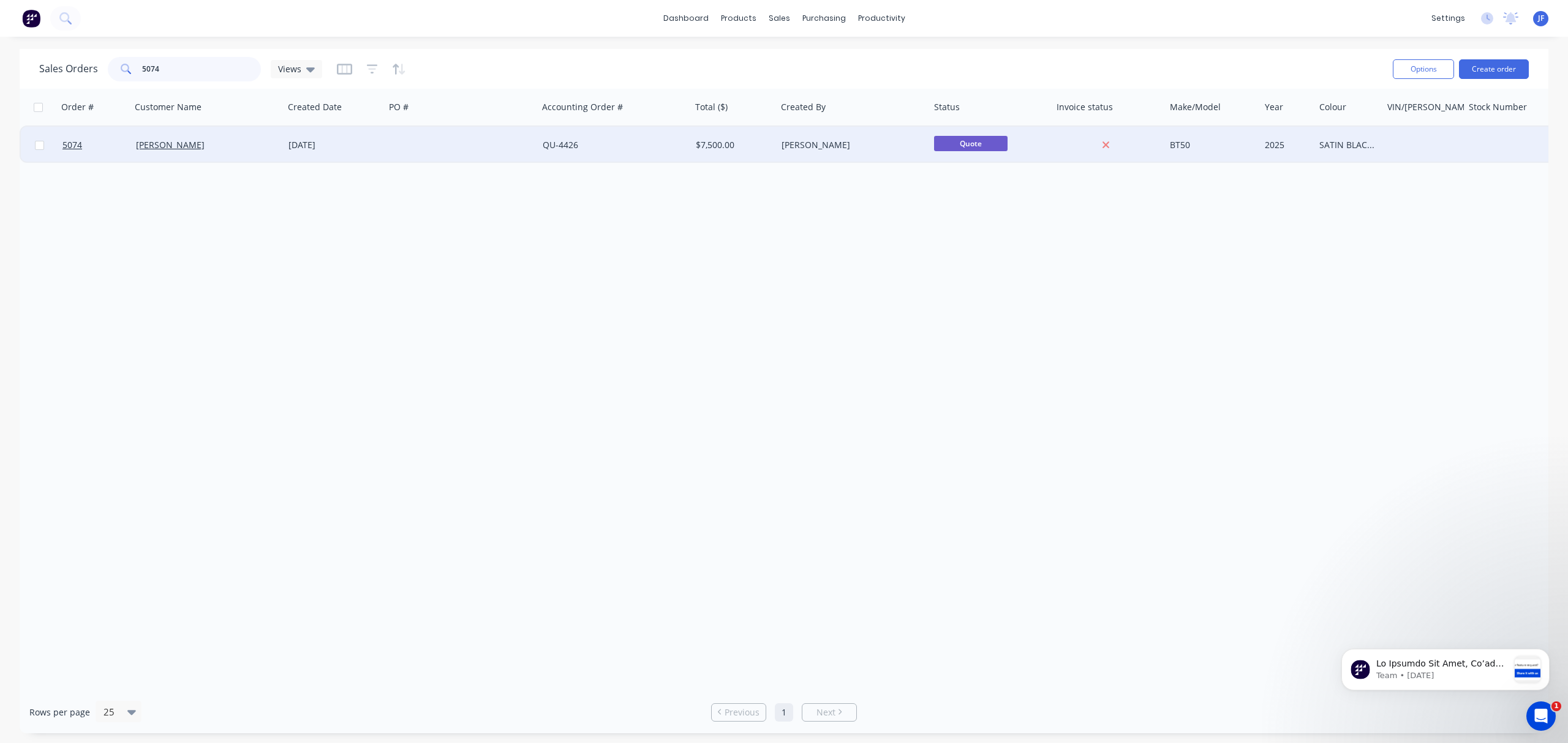
type input "5074"
click at [220, 138] on div "Jamie Davis" at bounding box center [207, 145] width 153 height 37
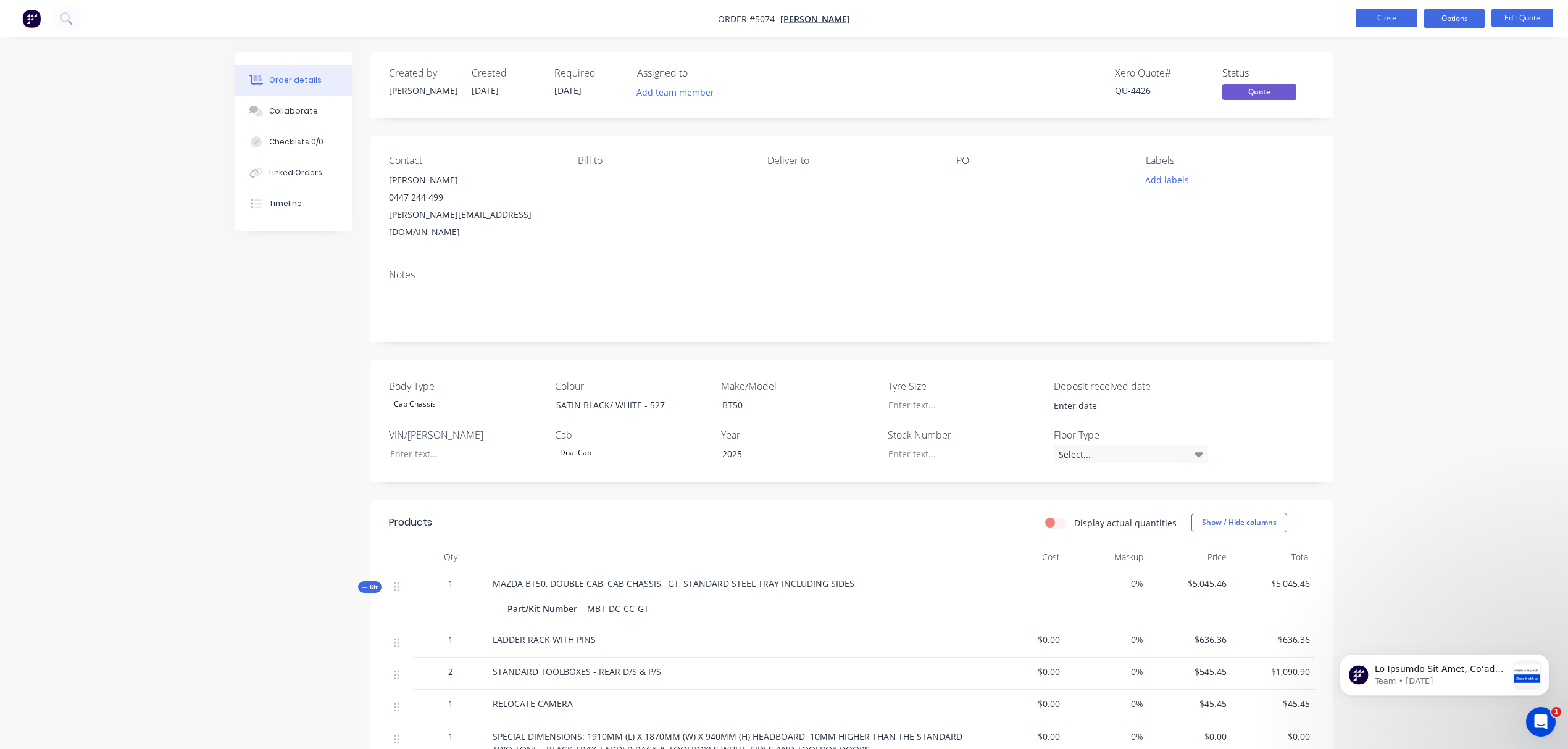
click at [1395, 15] on button "Close" at bounding box center [1386, 17] width 61 height 19
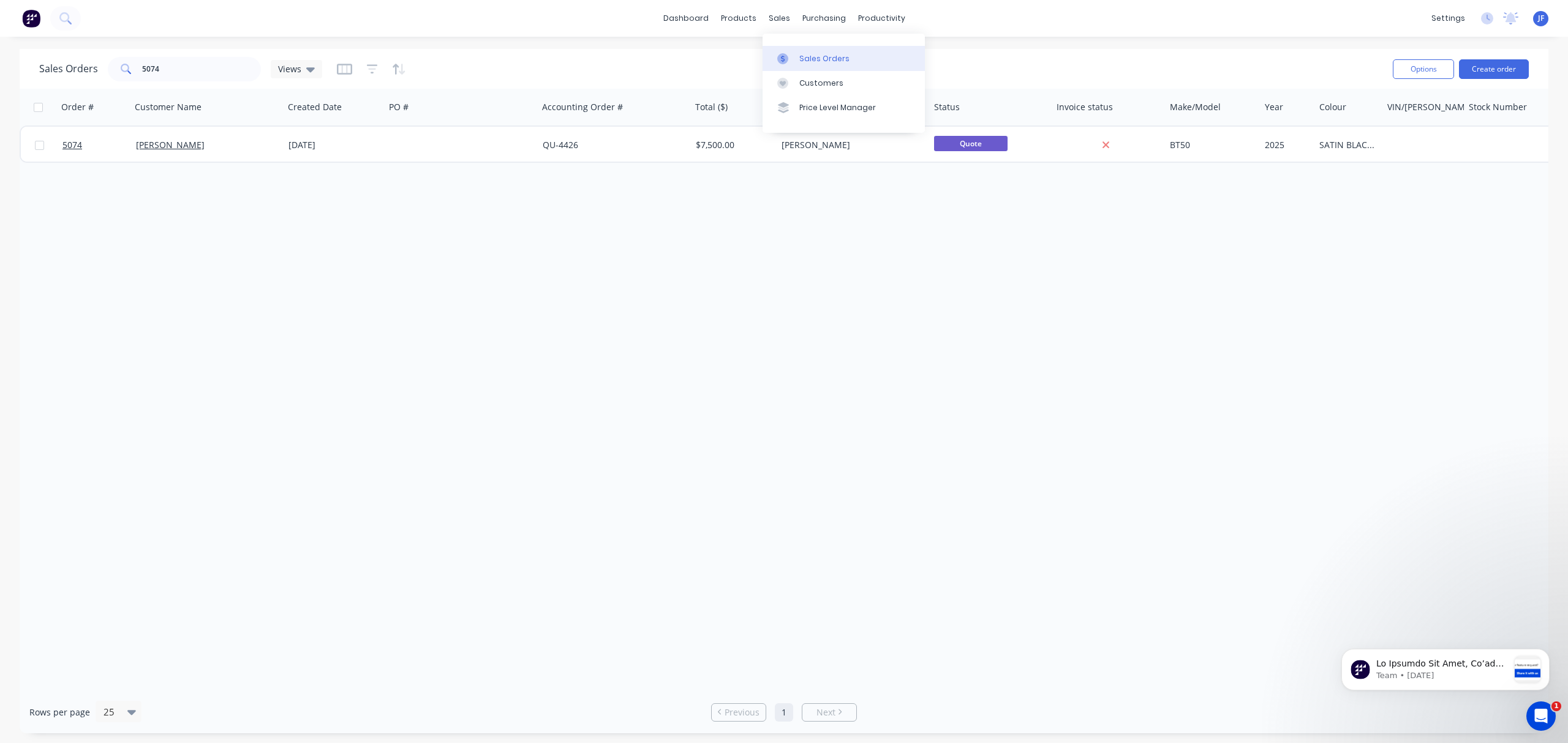
click at [813, 55] on div "Sales Orders" at bounding box center [825, 59] width 51 height 11
click at [168, 66] on input "5074" at bounding box center [202, 69] width 119 height 24
type input "5"
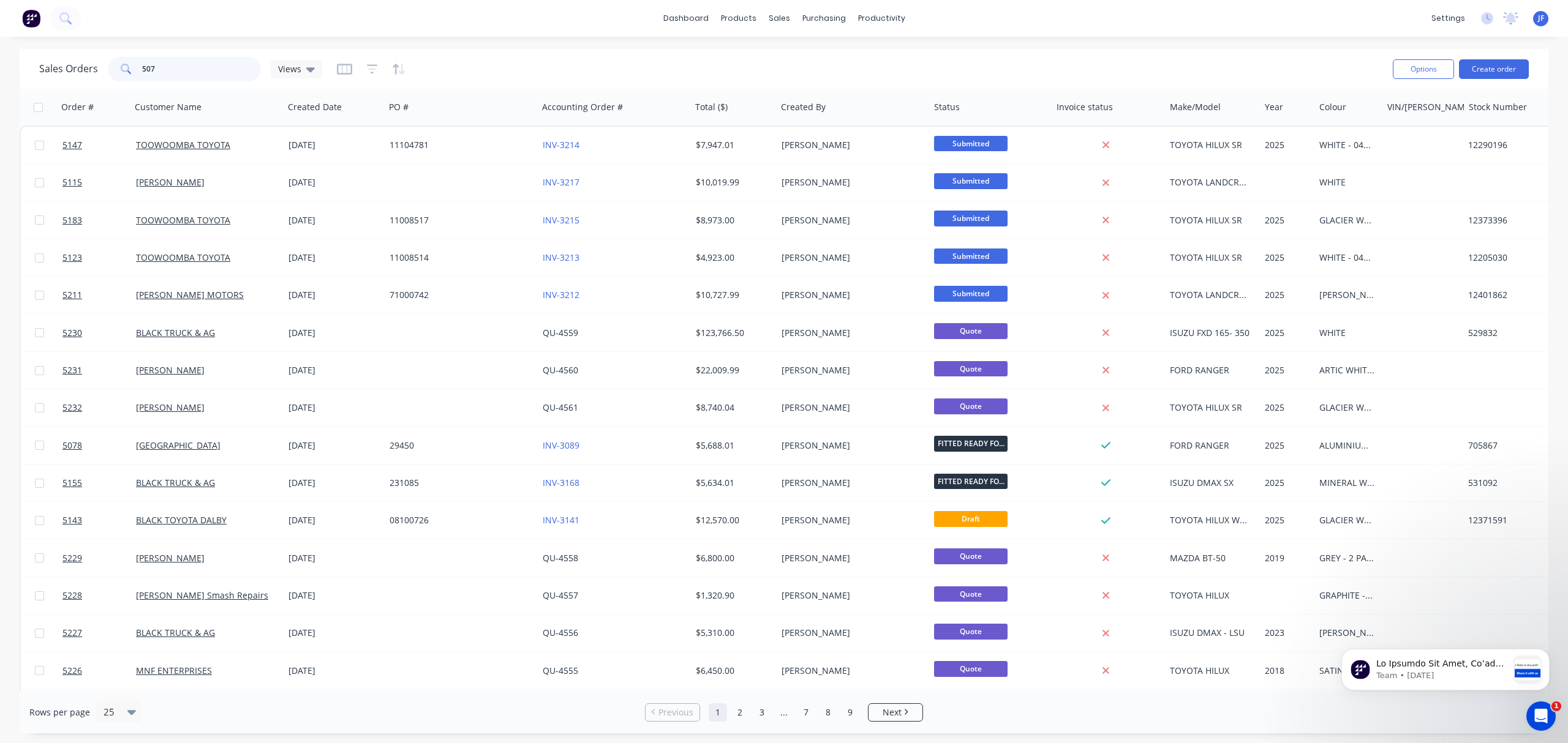
type input "5074"
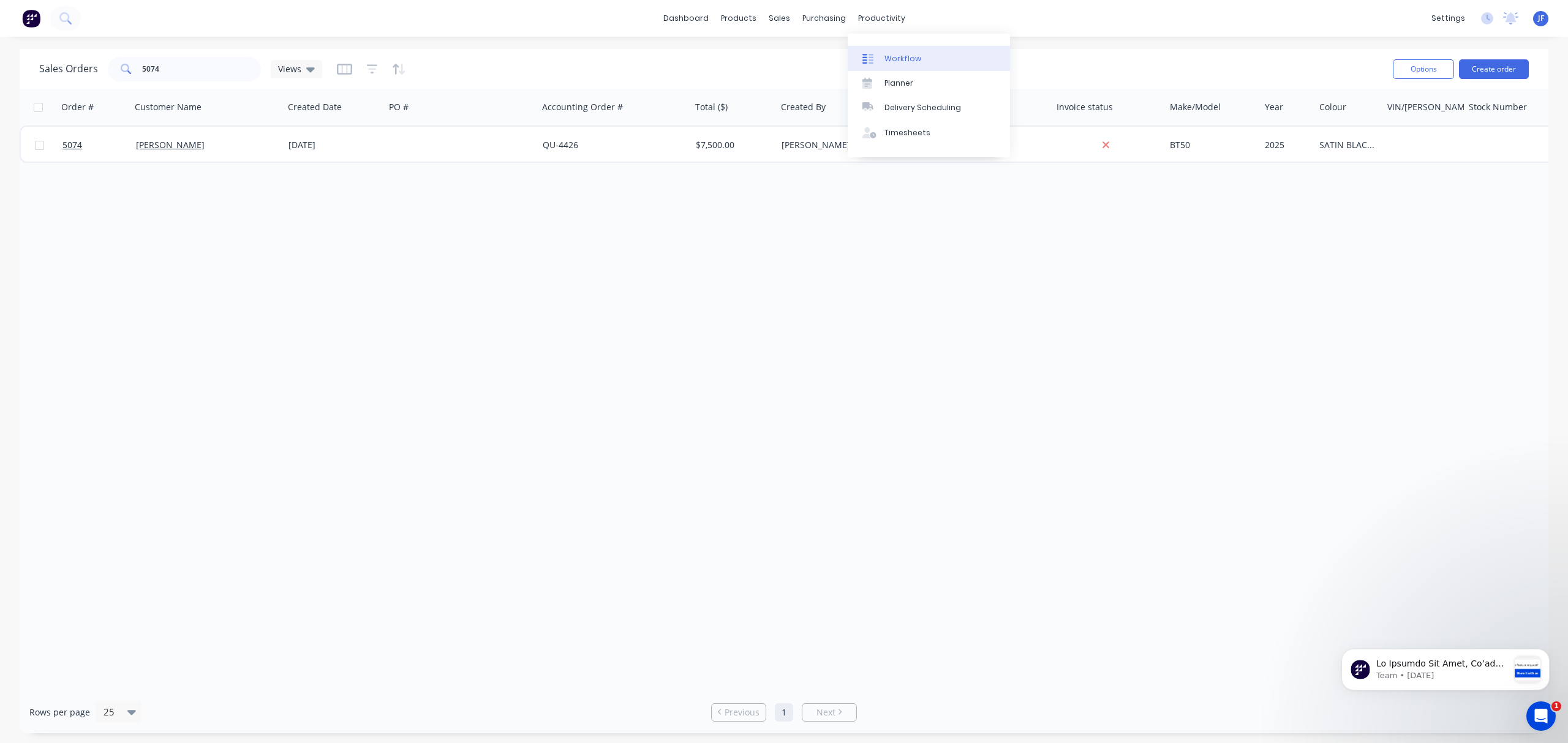
click at [888, 62] on div "Workflow" at bounding box center [903, 59] width 37 height 11
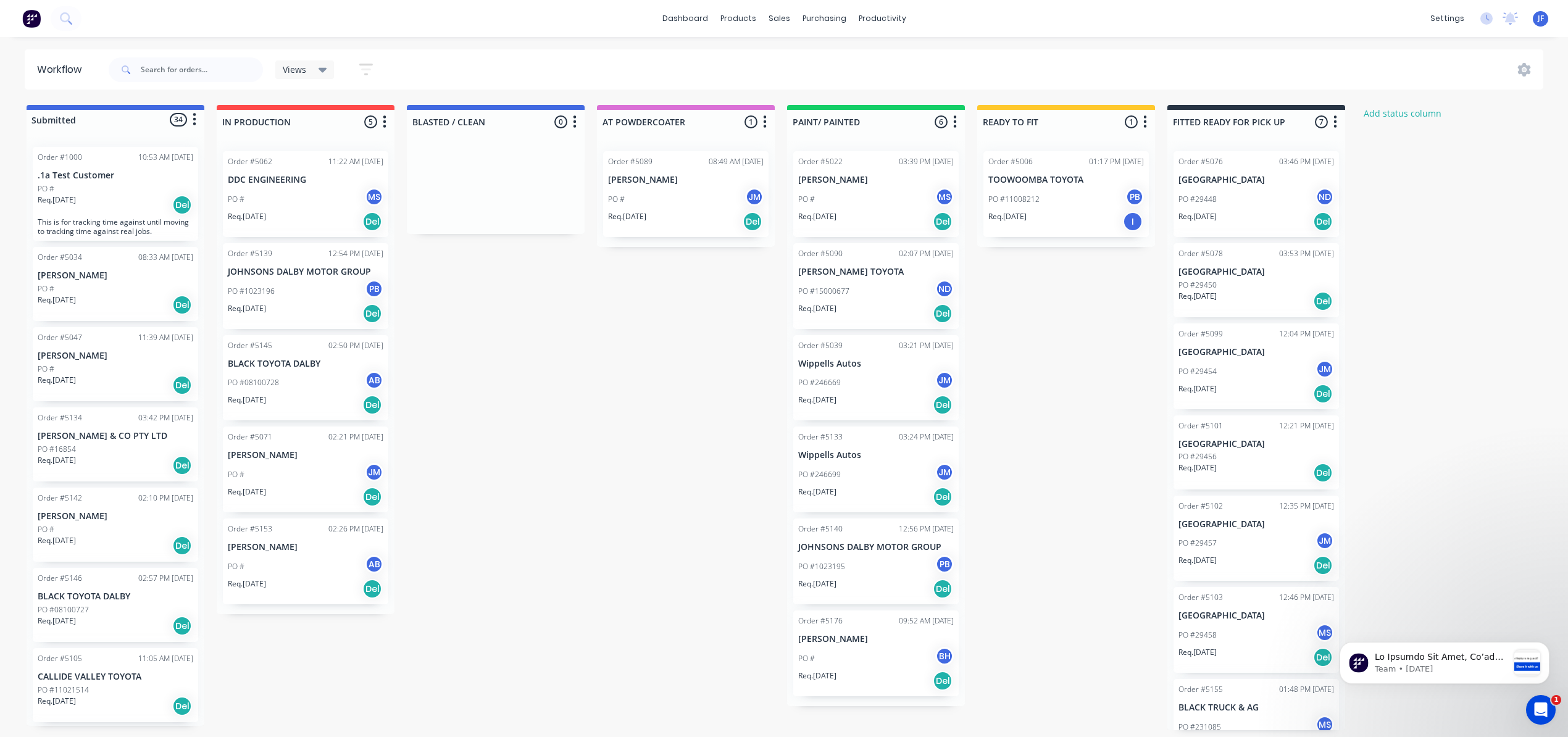
click at [82, 288] on div "PO #" at bounding box center [115, 289] width 156 height 11
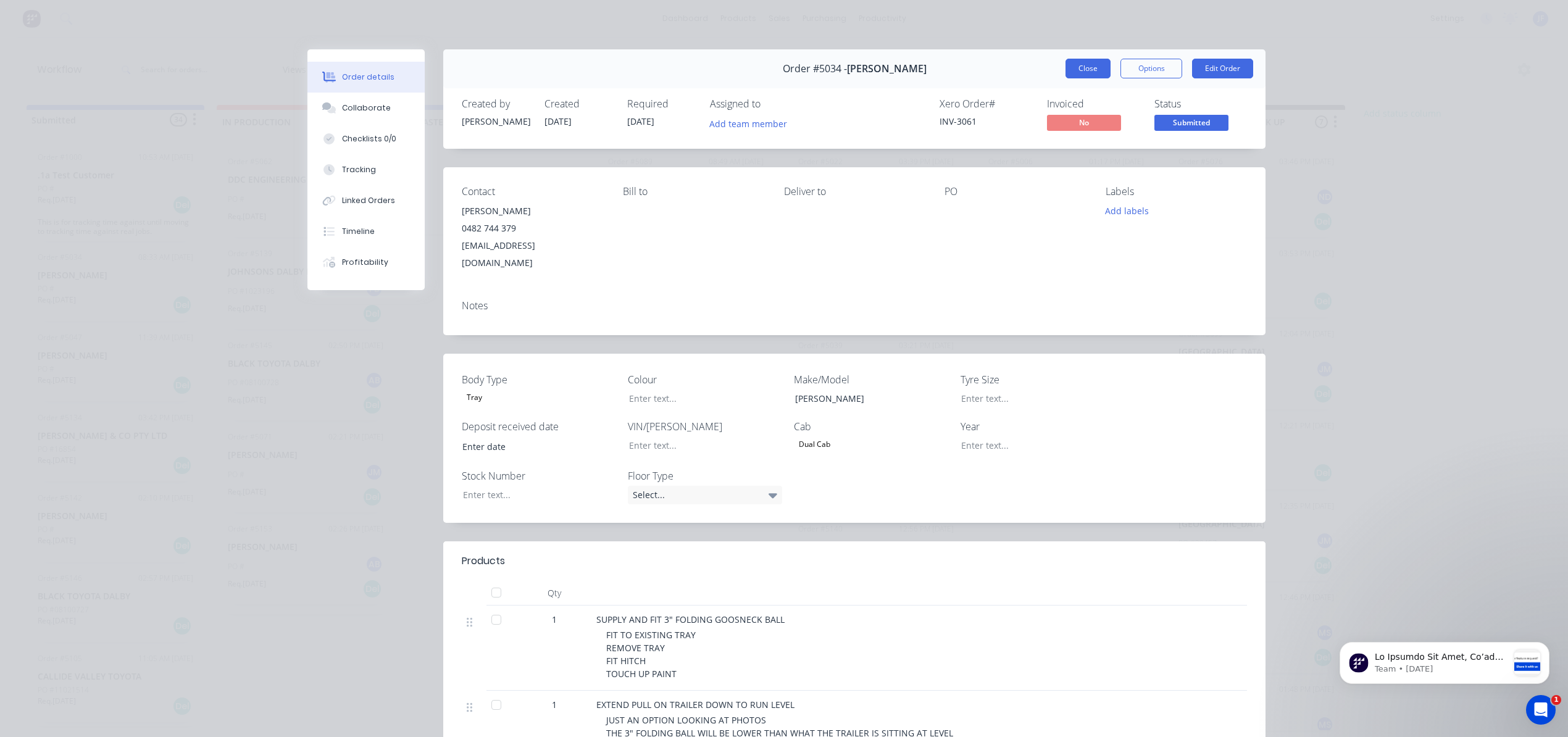
click at [1081, 73] on button "Close" at bounding box center [1088, 68] width 45 height 20
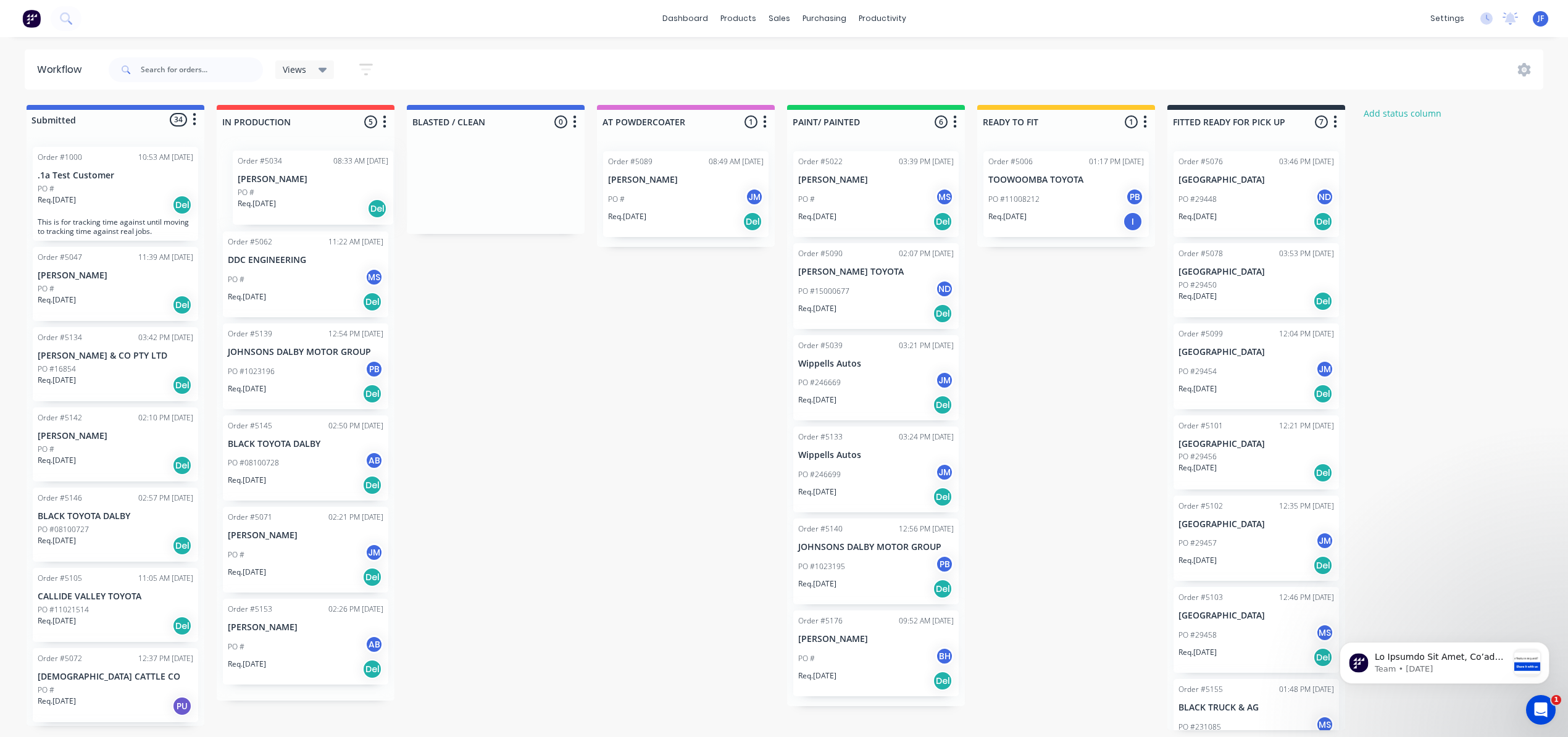
drag, startPoint x: 119, startPoint y: 296, endPoint x: 323, endPoint y: 200, distance: 225.5
click at [323, 200] on div "Submitted 34 Status colour #4169E1 hex #4169E1 Save Cancel Summaries Total orde…" at bounding box center [841, 417] width 1701 height 625
click at [371, 216] on div "Del" at bounding box center [372, 209] width 20 height 20
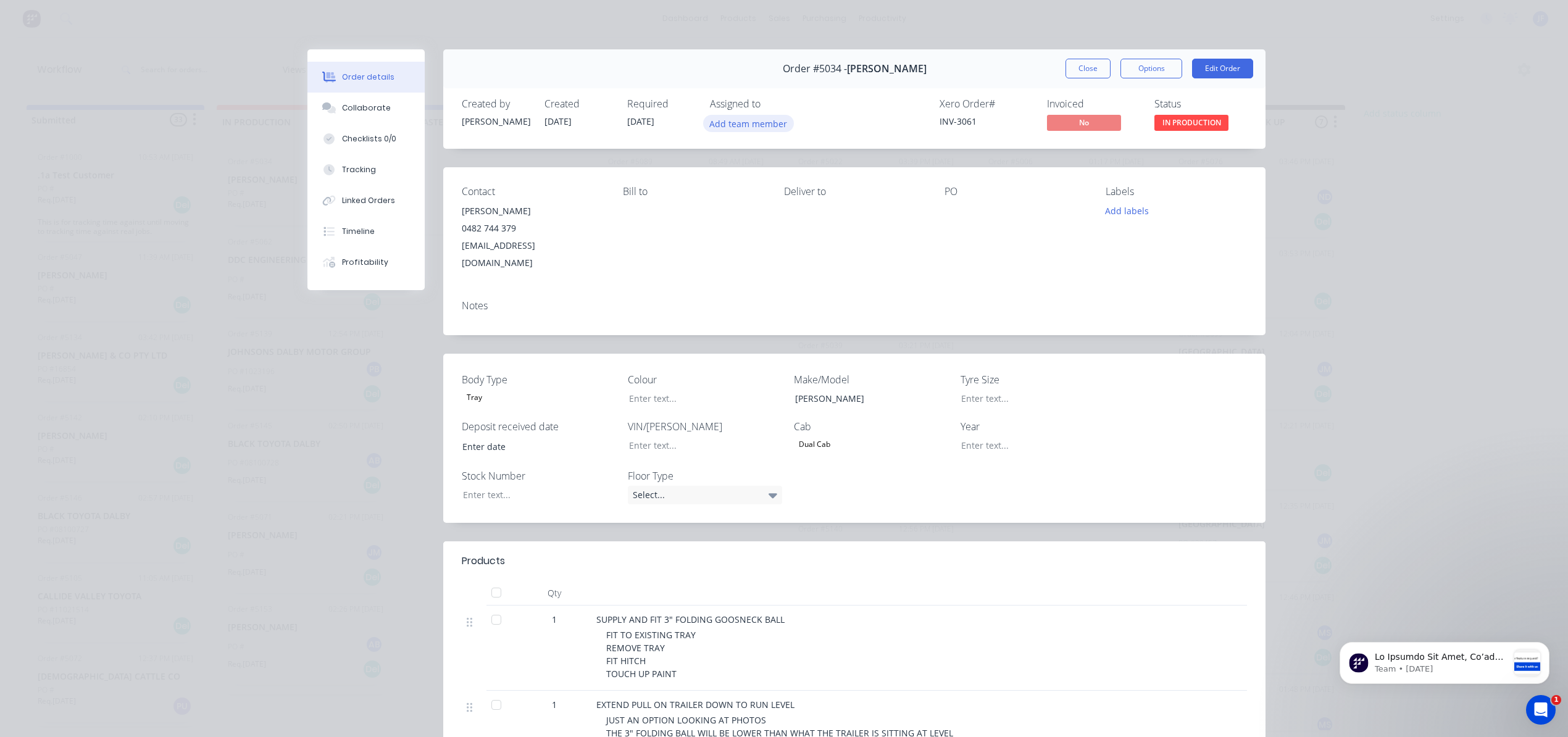
click at [754, 122] on button "Add team member" at bounding box center [748, 123] width 91 height 17
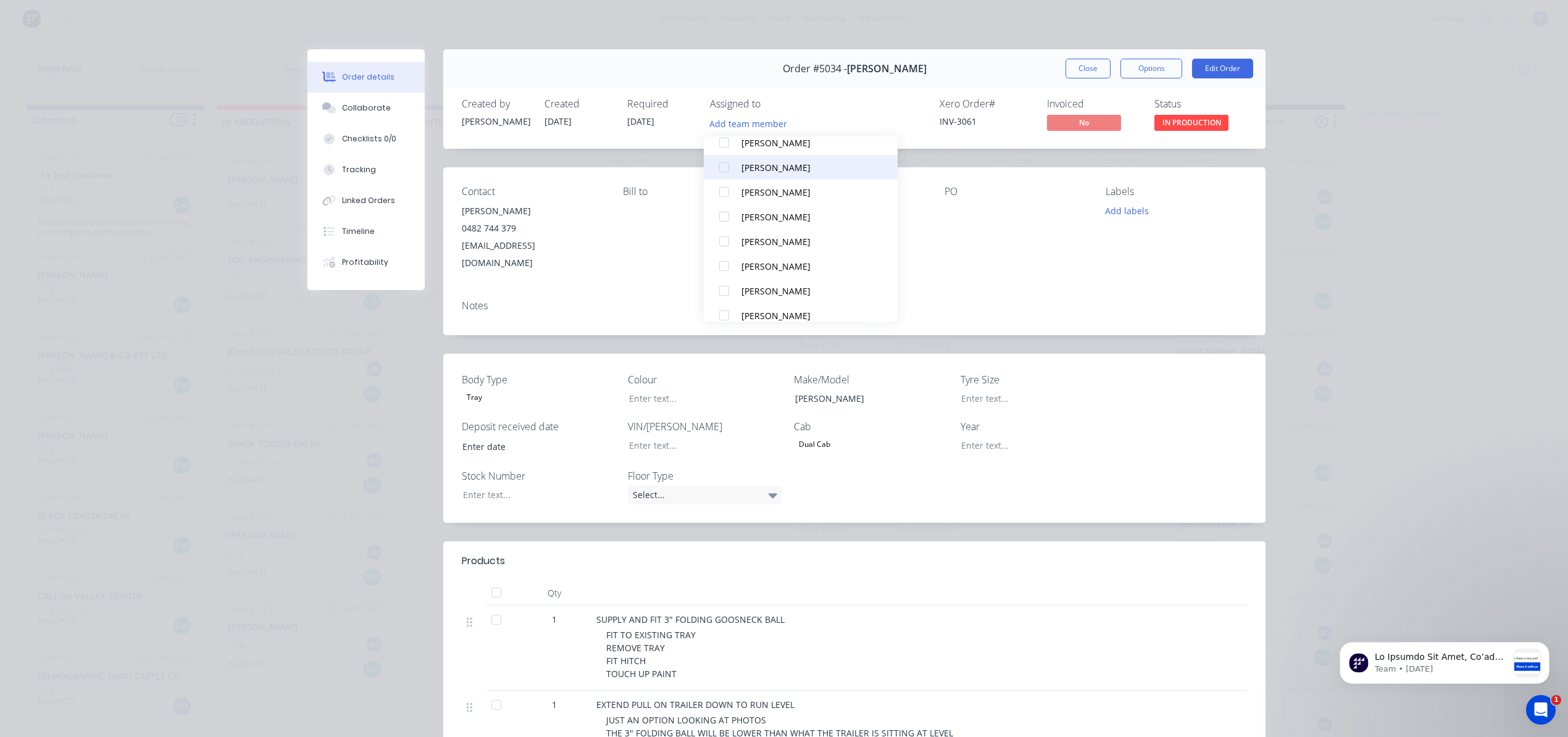
scroll to position [329, 0]
click at [765, 234] on div "JED MORRIS" at bounding box center [806, 233] width 131 height 13
click at [771, 122] on div "JM" at bounding box center [771, 124] width 124 height 19
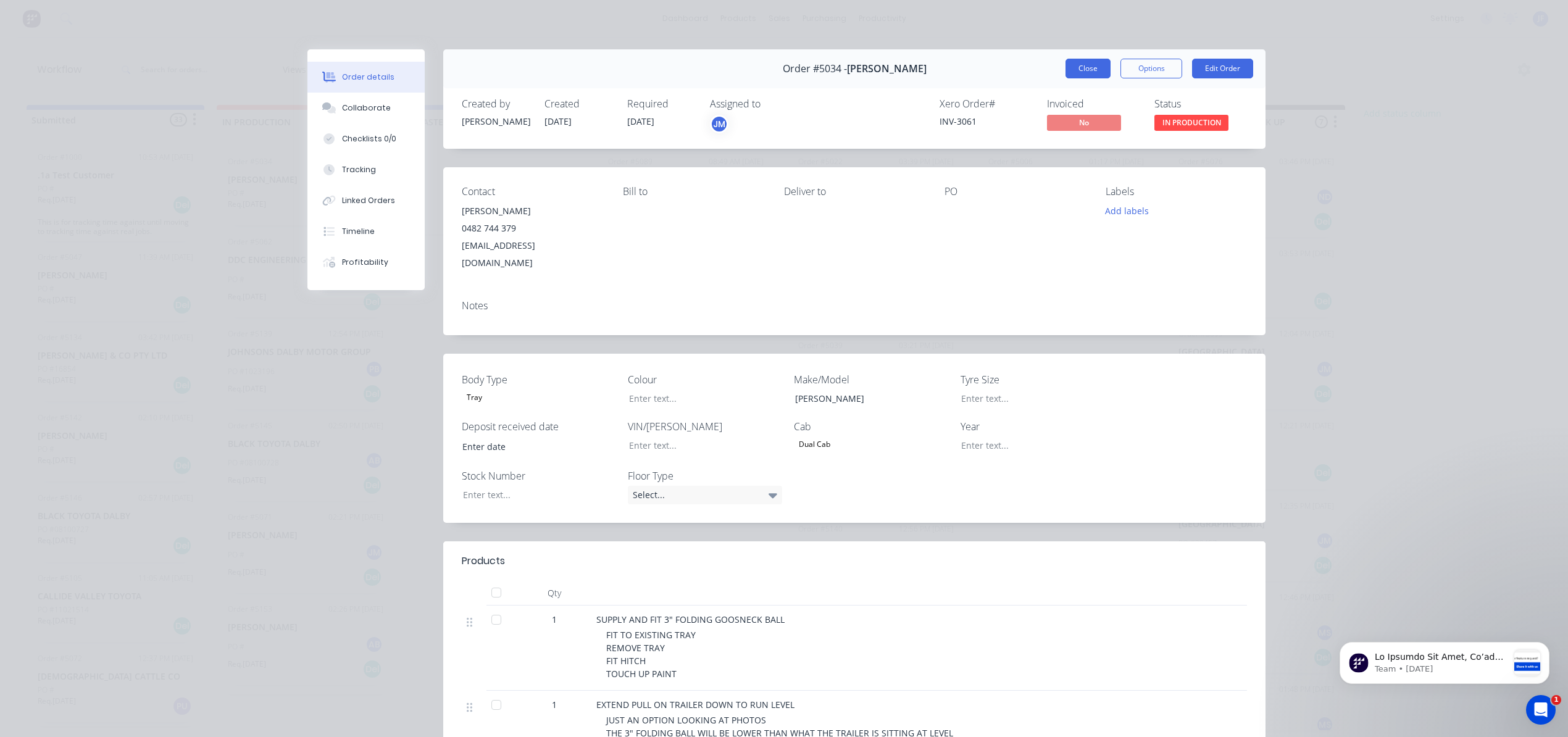
click at [1074, 68] on button "Close" at bounding box center [1088, 68] width 45 height 20
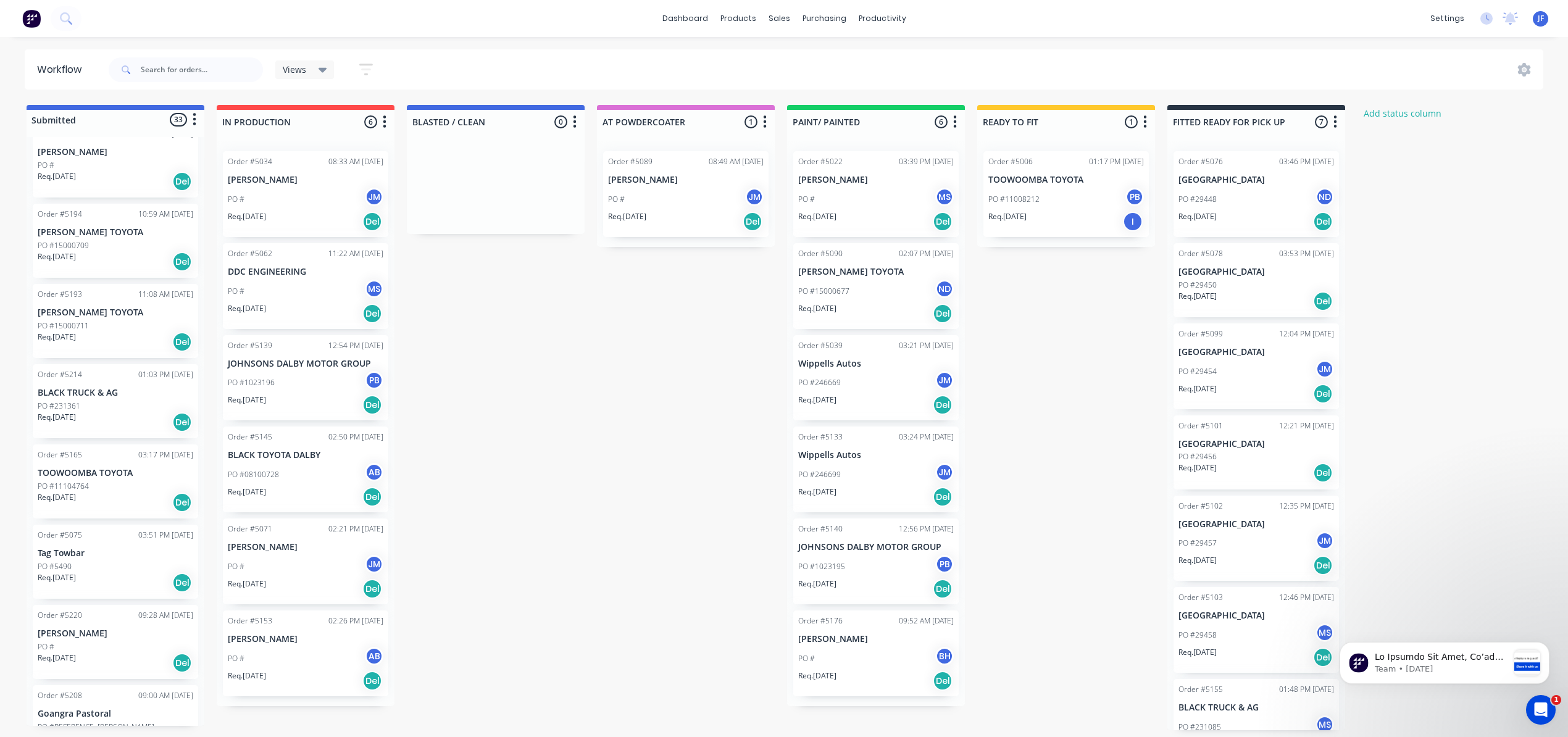
scroll to position [1563, 0]
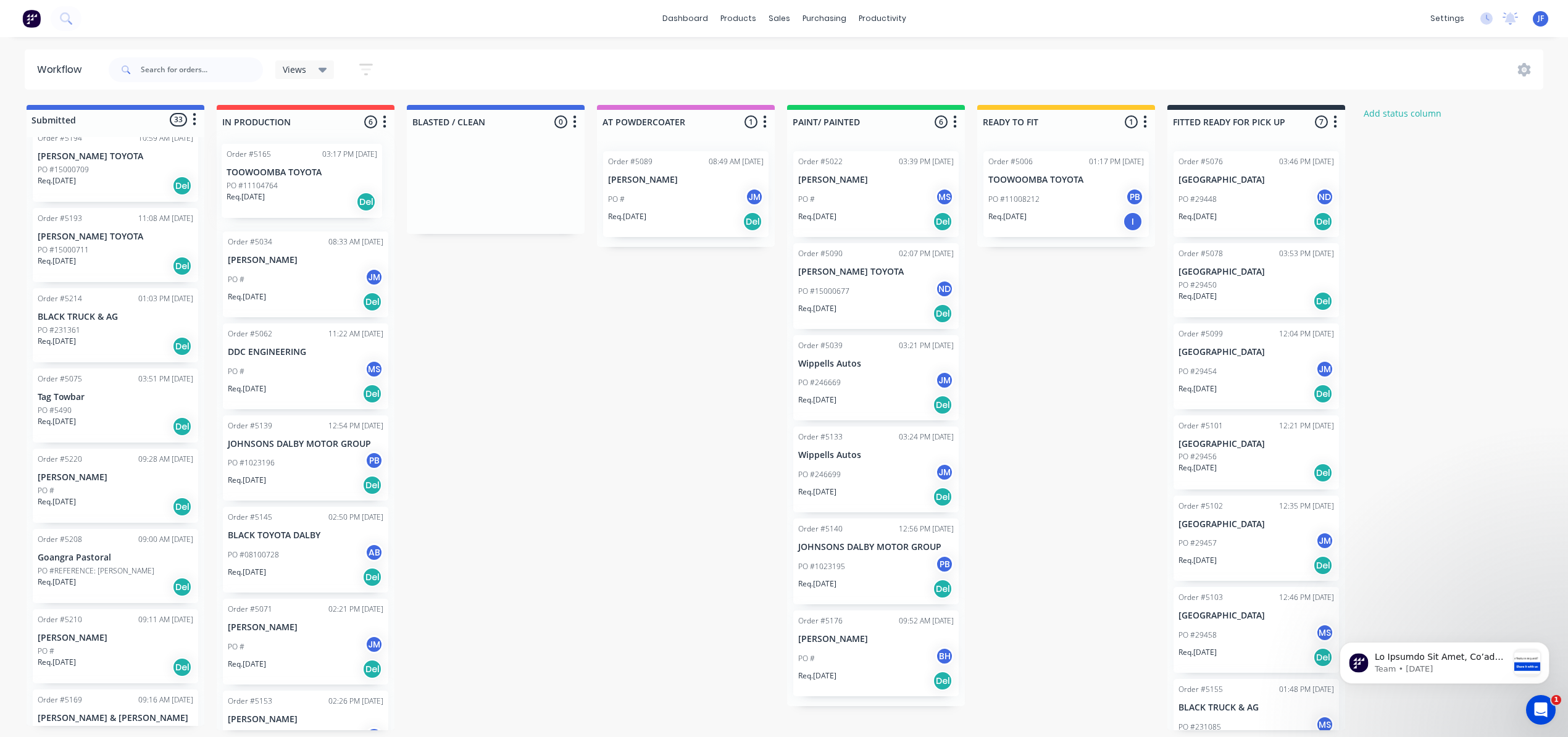
drag, startPoint x: 122, startPoint y: 417, endPoint x: 319, endPoint y: 188, distance: 302.1
click at [319, 189] on div "Submitted 33 Status colour #4169E1 hex #4169E1 Save Cancel Summaries Total orde…" at bounding box center [841, 417] width 1701 height 625
click at [368, 211] on div "Del" at bounding box center [372, 209] width 20 height 20
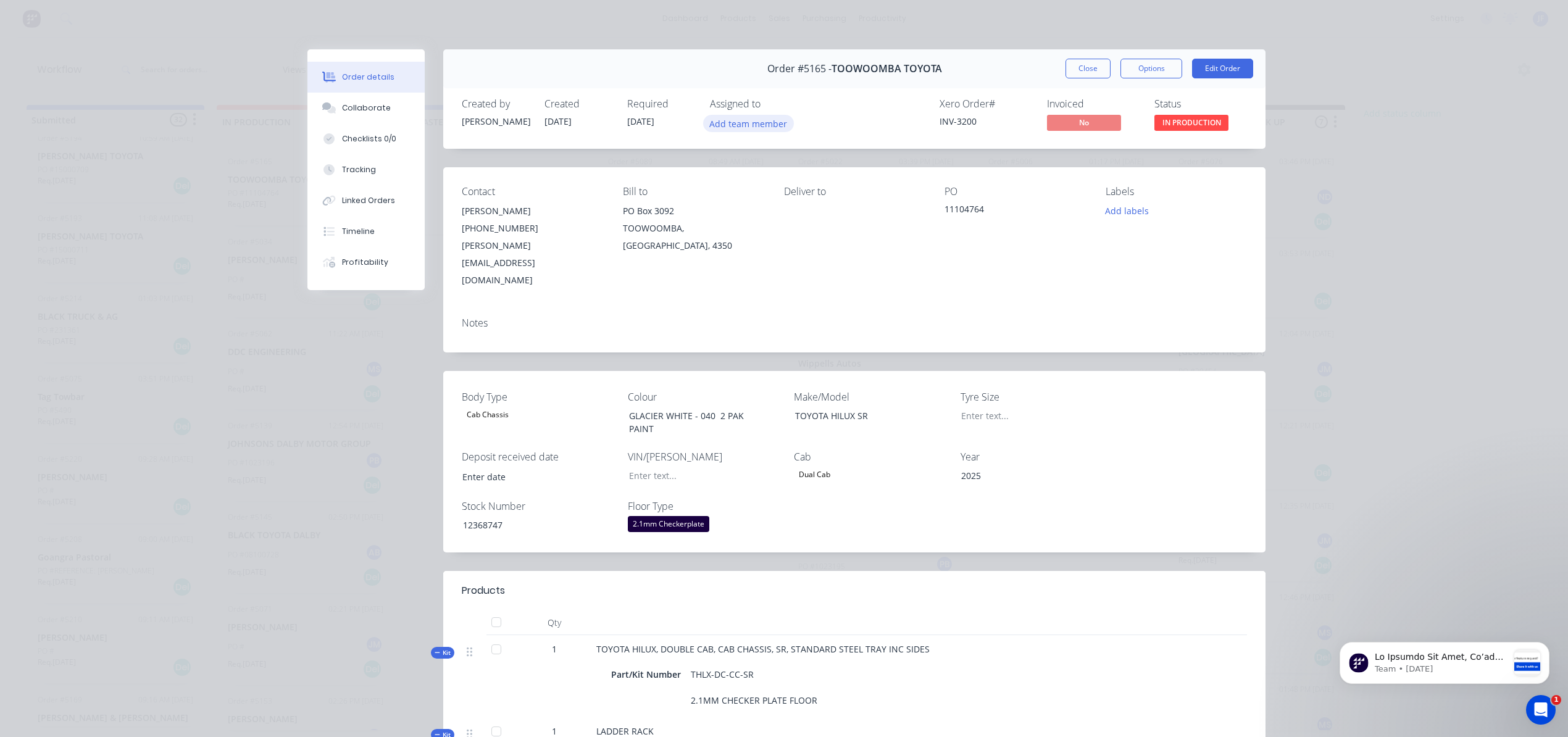
click at [754, 121] on button "Add team member" at bounding box center [748, 123] width 91 height 17
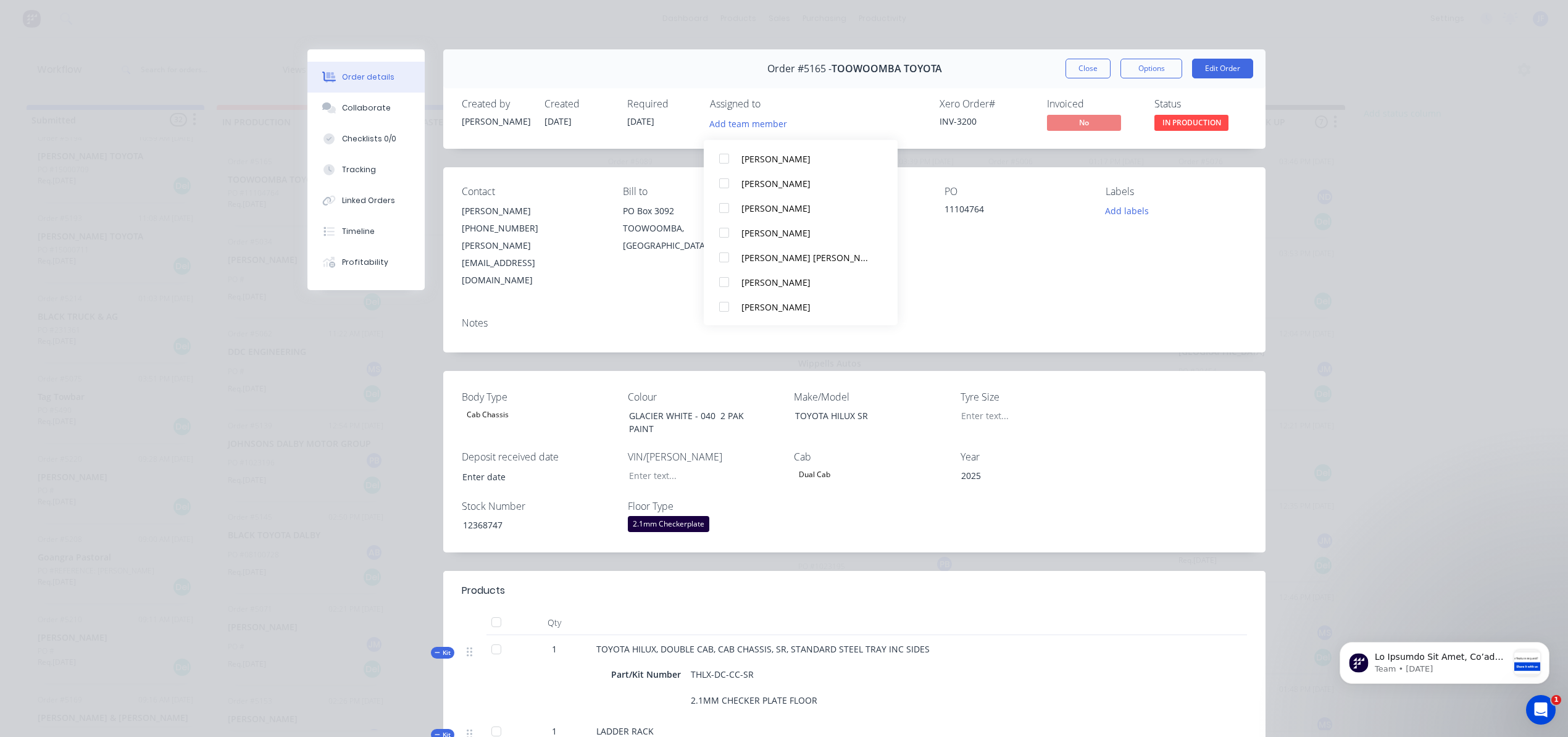
scroll to position [6, 0]
click at [738, 273] on button "PATRICK BRYANT" at bounding box center [801, 284] width 194 height 24
click at [1065, 70] on button "Close" at bounding box center [1088, 68] width 45 height 20
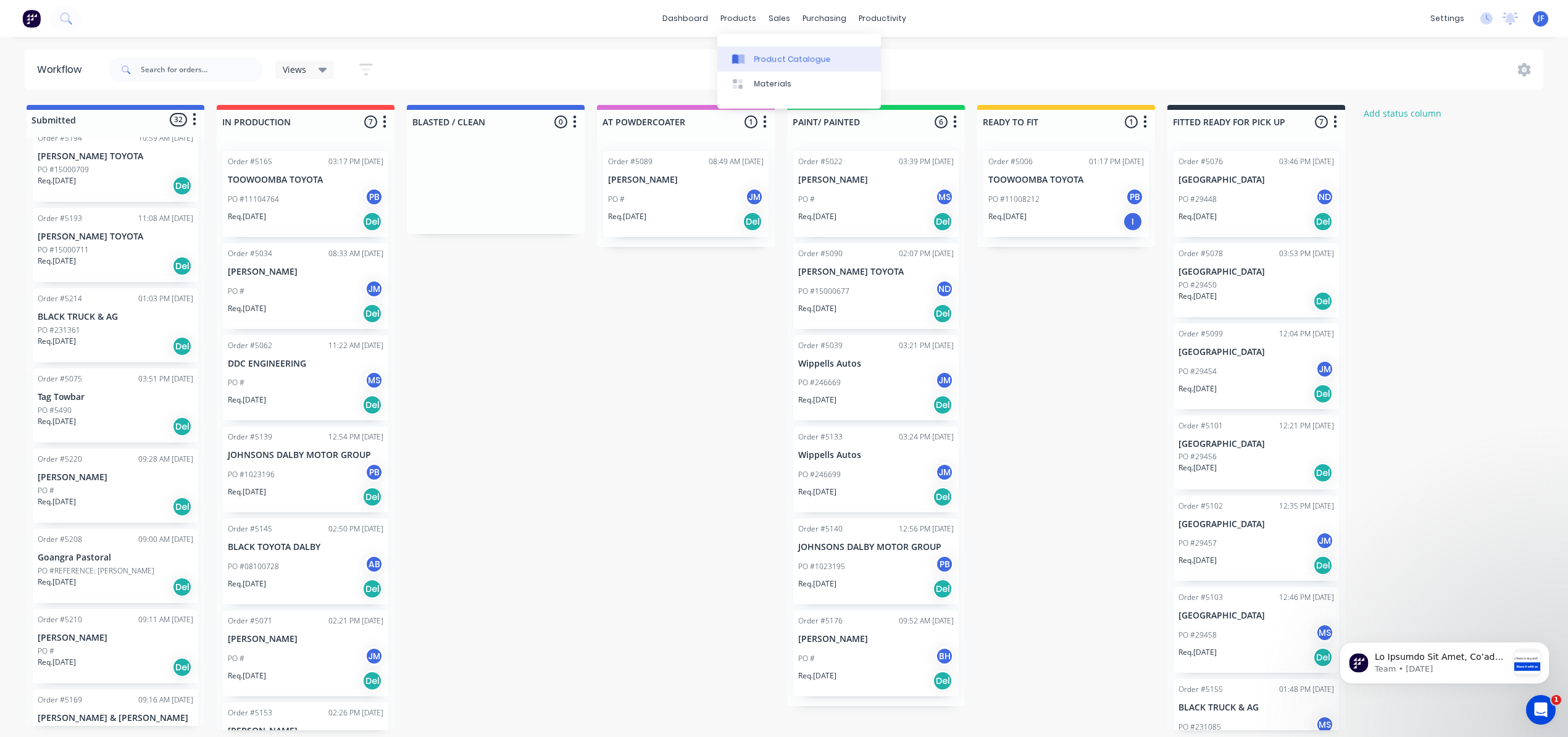
click at [768, 54] on div "Product Catalogue" at bounding box center [792, 59] width 77 height 11
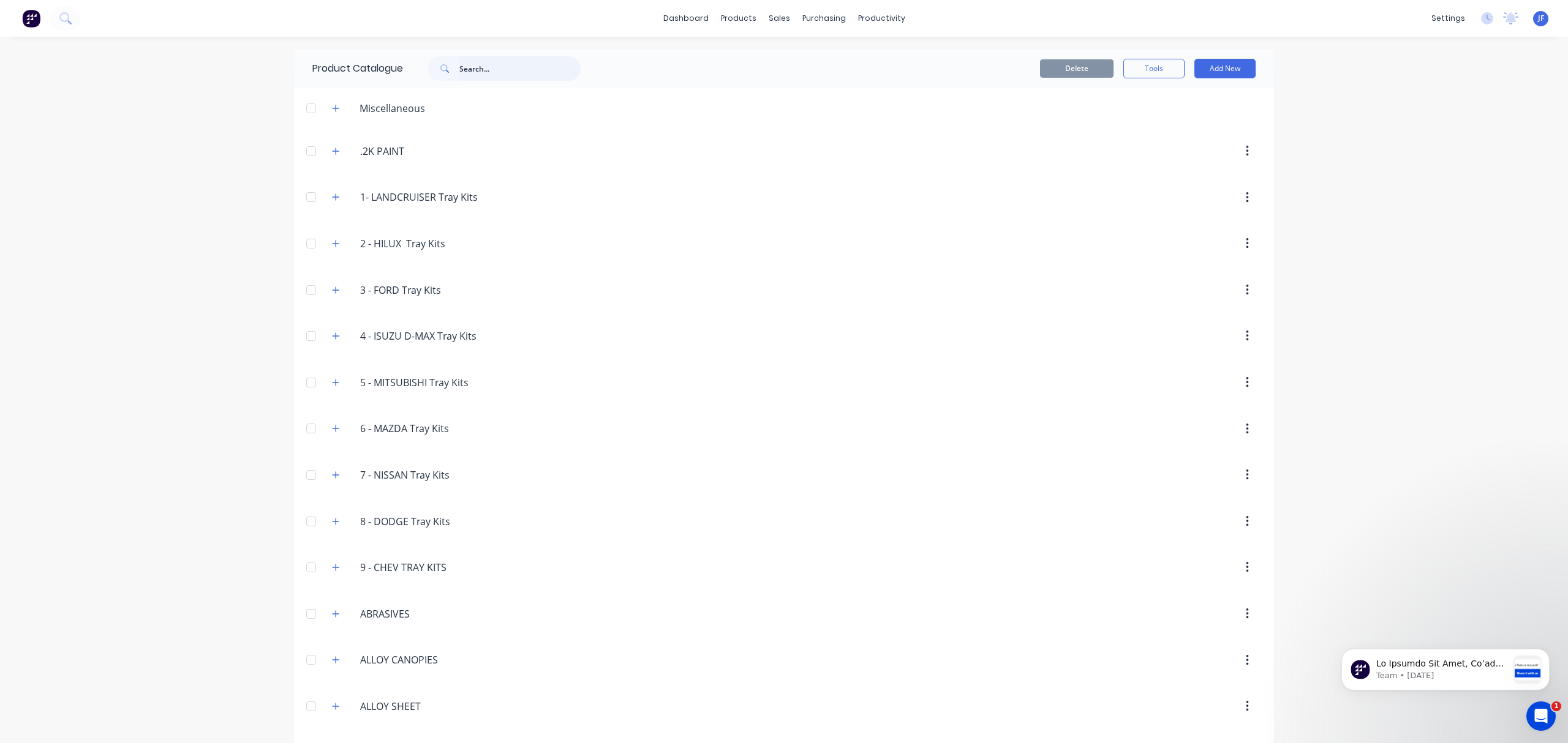
click at [464, 57] on input "text" at bounding box center [520, 68] width 121 height 24
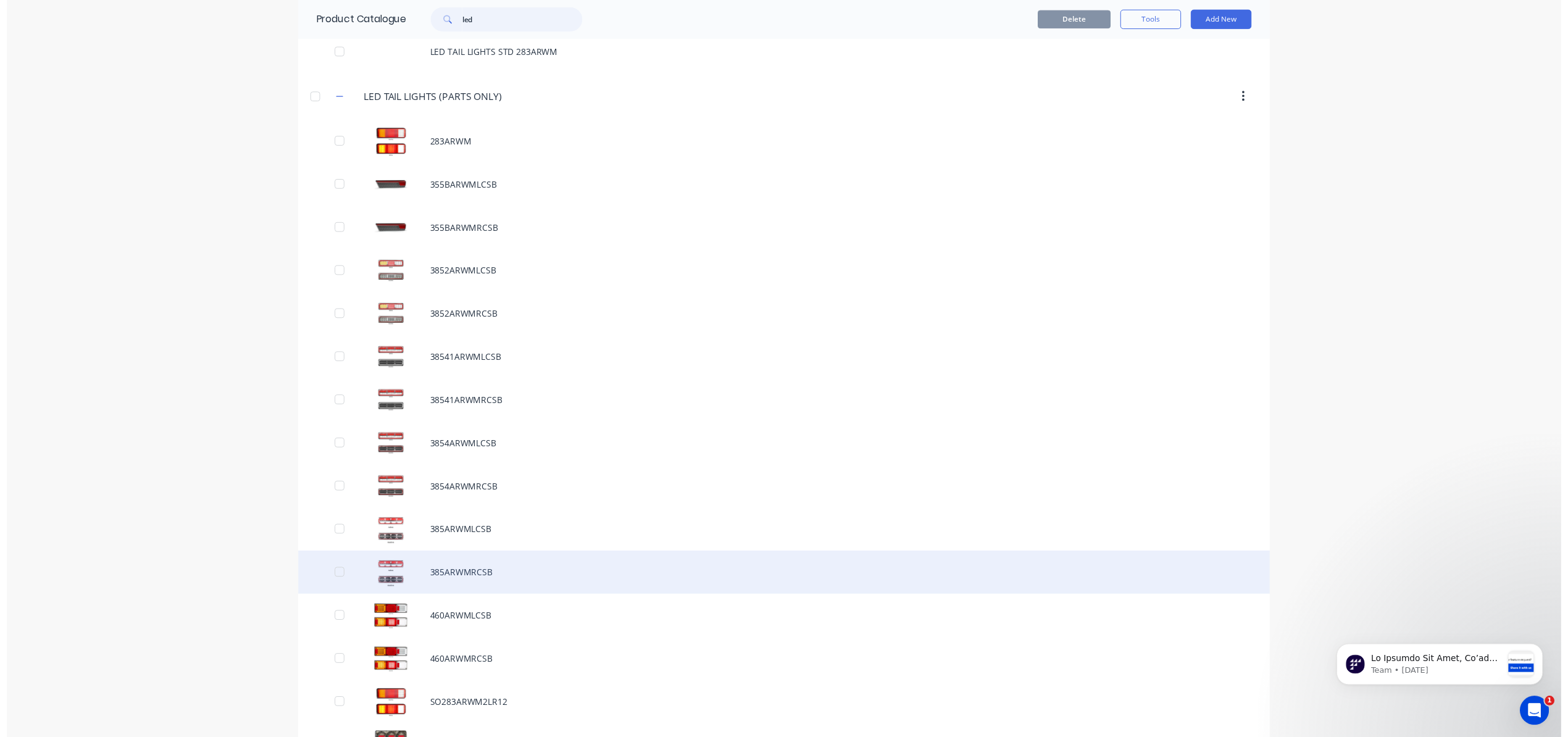
scroll to position [988, 0]
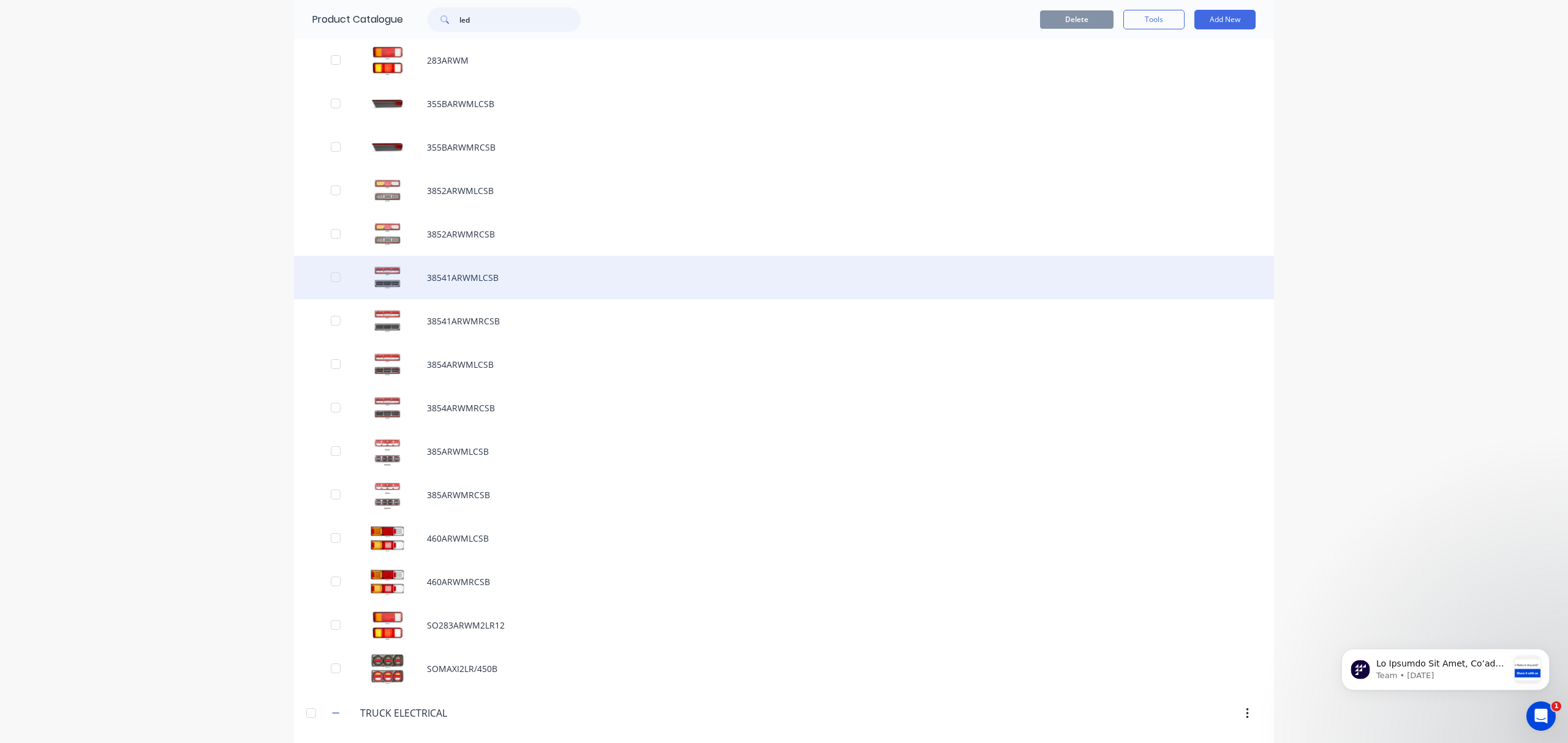
type input "led"
click at [434, 280] on div "38541ARWMLCSB" at bounding box center [784, 278] width 980 height 44
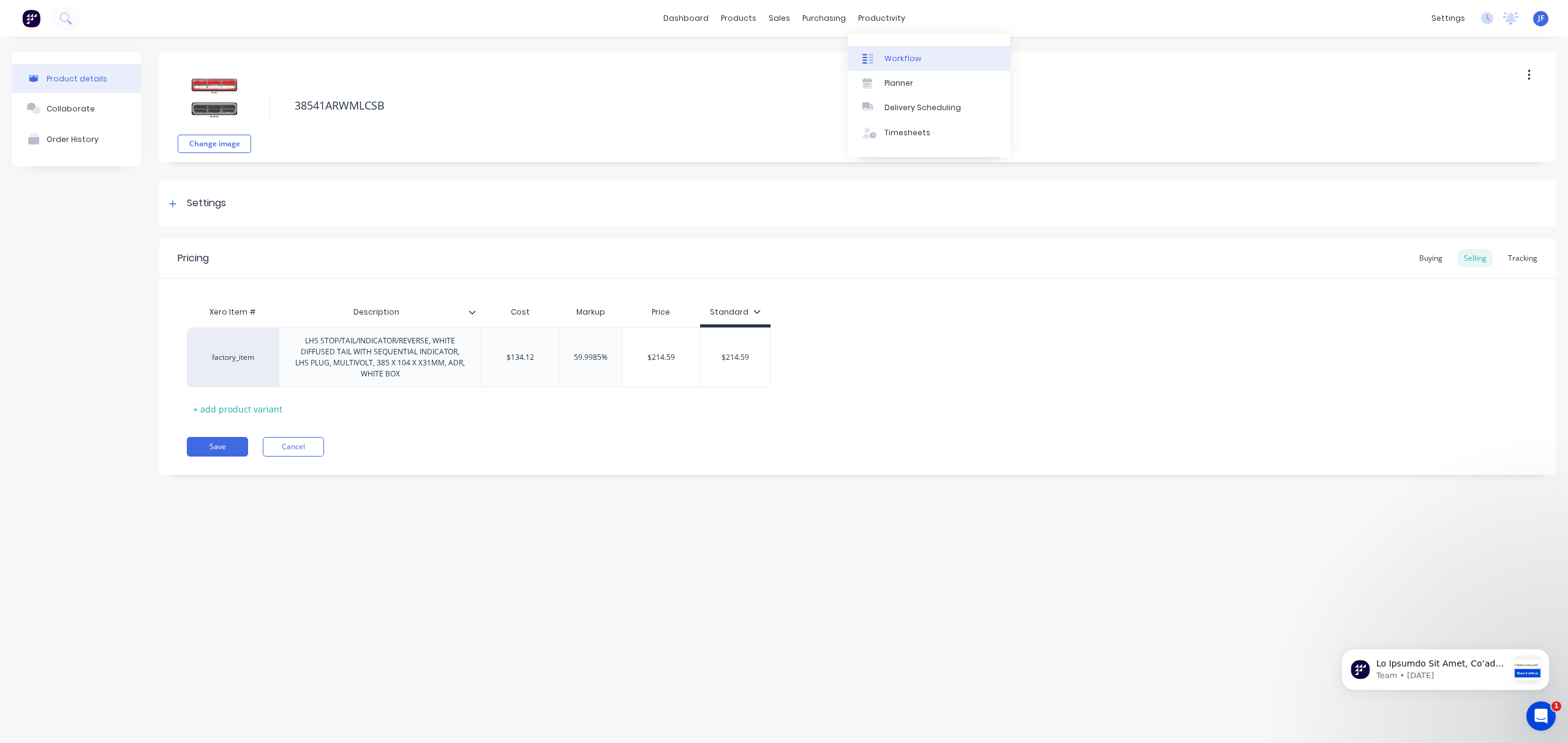
click at [879, 60] on div at bounding box center [872, 59] width 19 height 11
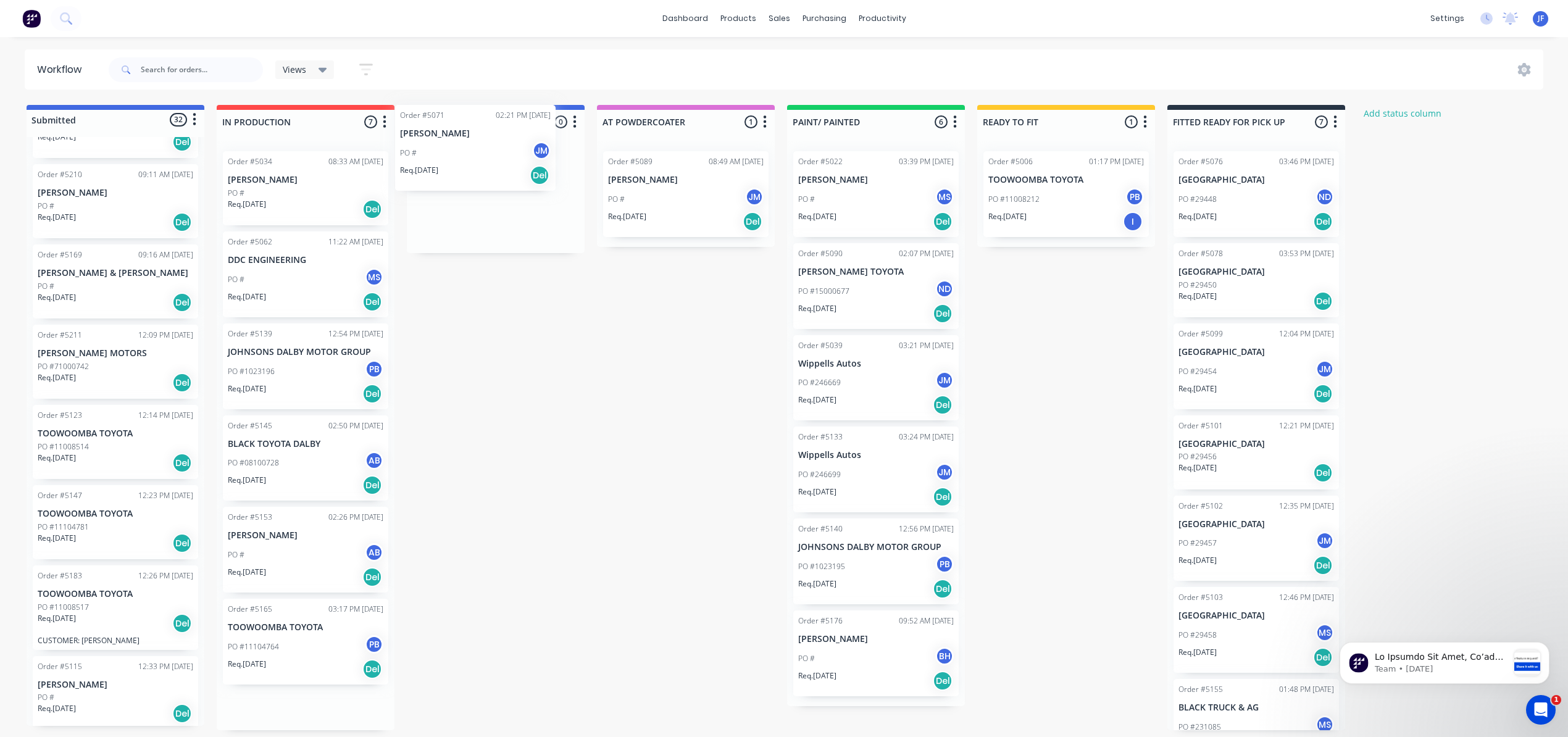
drag, startPoint x: 297, startPoint y: 563, endPoint x: 472, endPoint y: 158, distance: 441.2
click at [472, 158] on div "Submitted 32 Status colour #4169E1 hex #4169E1 Save Cancel Summaries Total orde…" at bounding box center [841, 417] width 1701 height 625
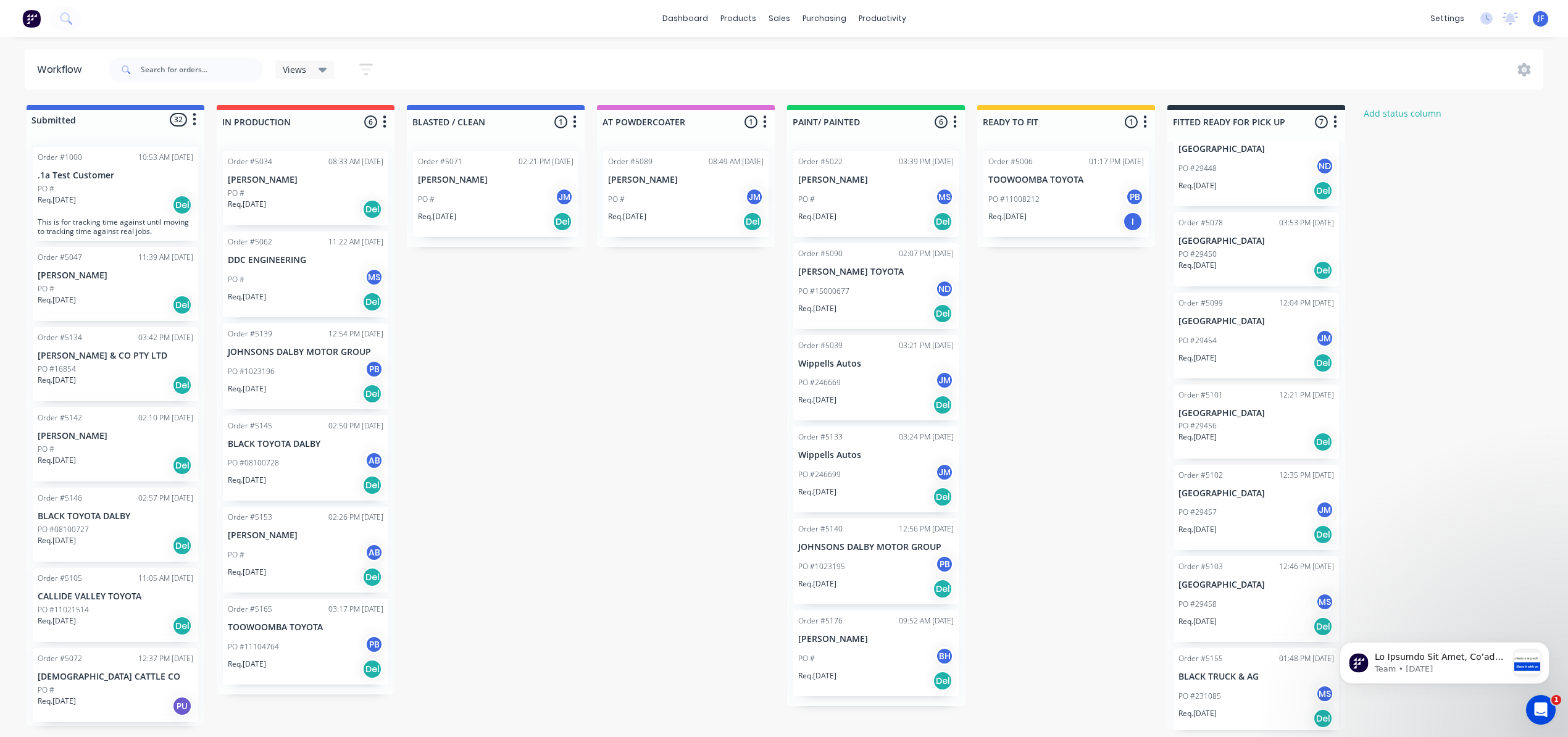
scroll to position [6, 0]
click at [1257, 694] on div "PO #231085 MS" at bounding box center [1256, 697] width 156 height 24
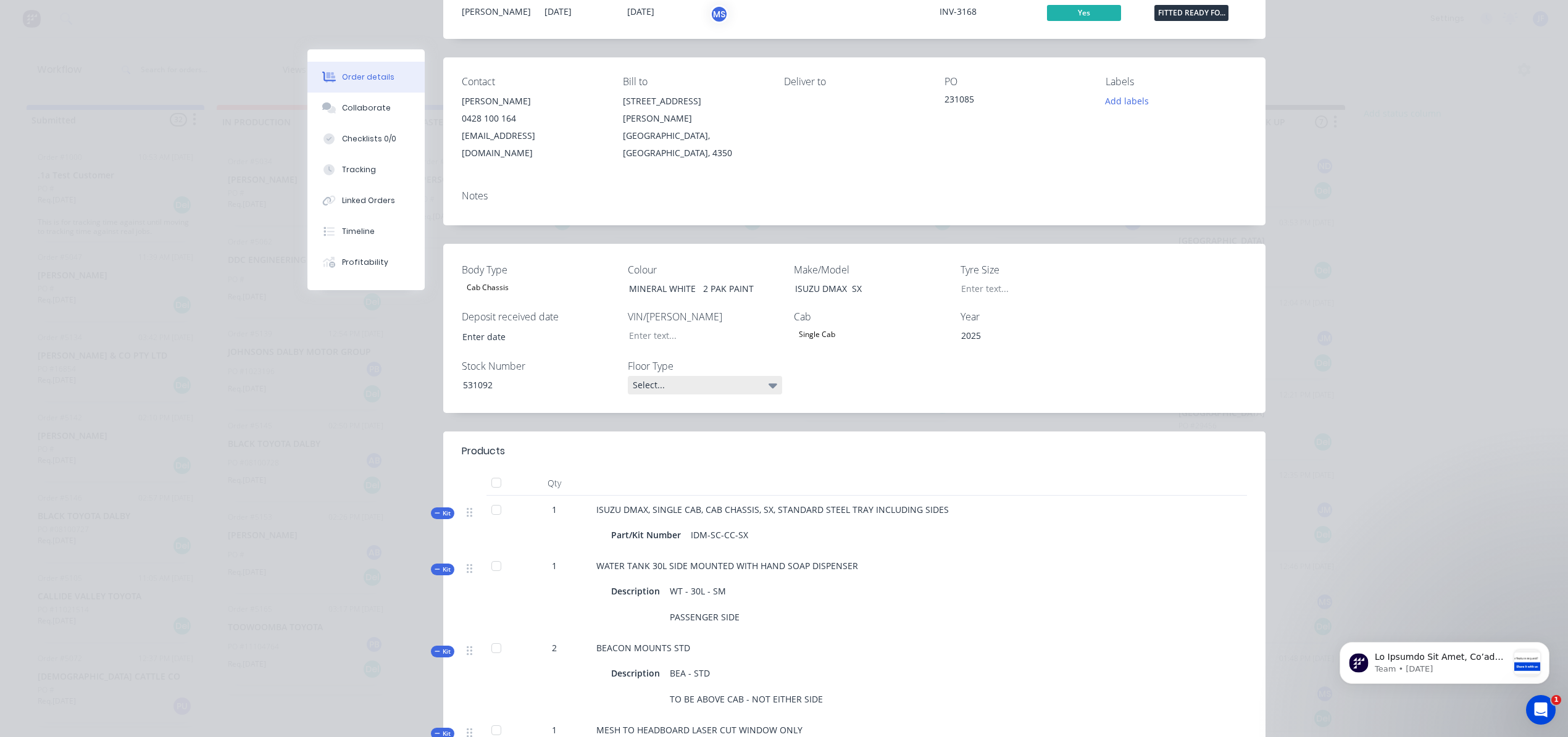
scroll to position [0, 0]
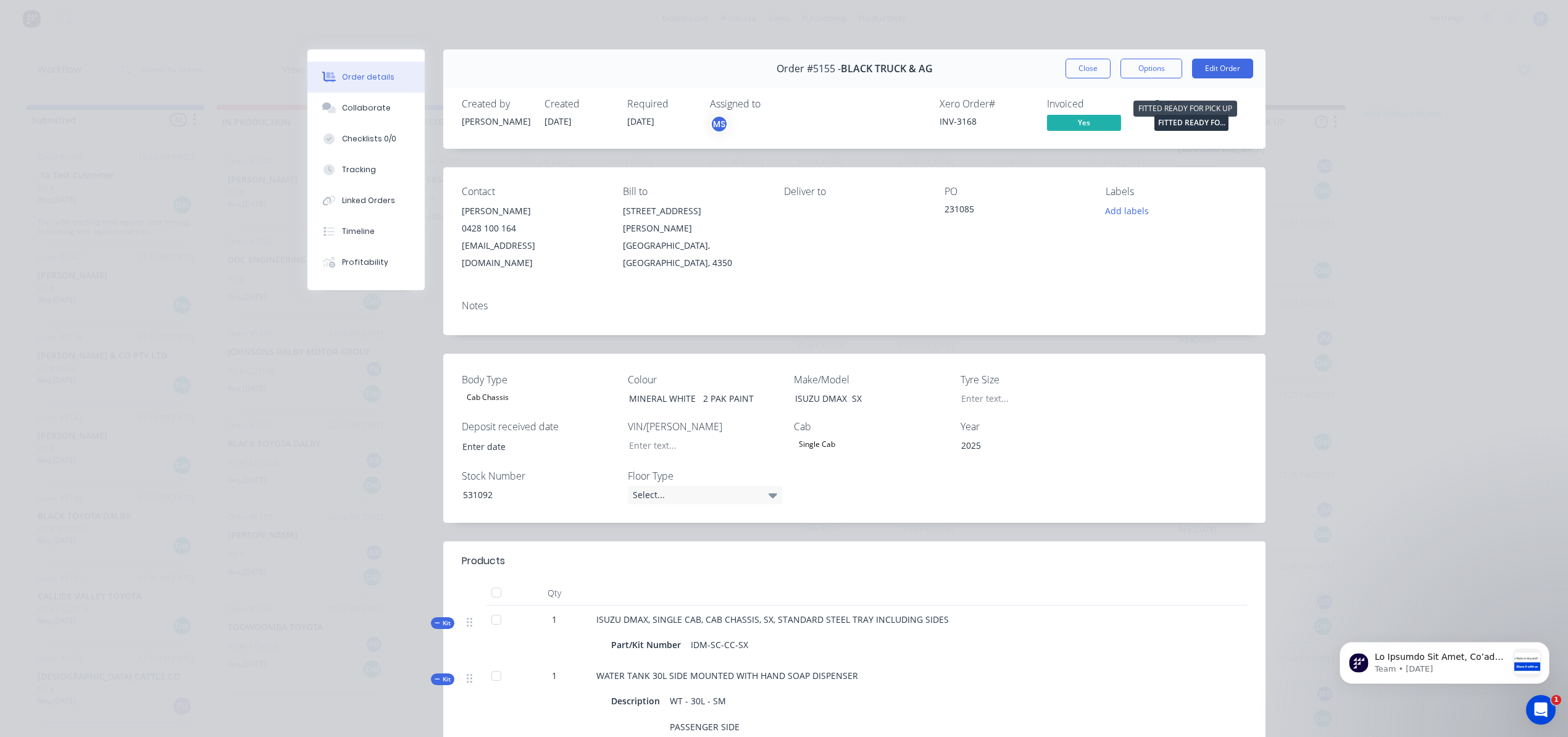
click at [1190, 127] on span "FITTED READY FO..." at bounding box center [1191, 122] width 74 height 15
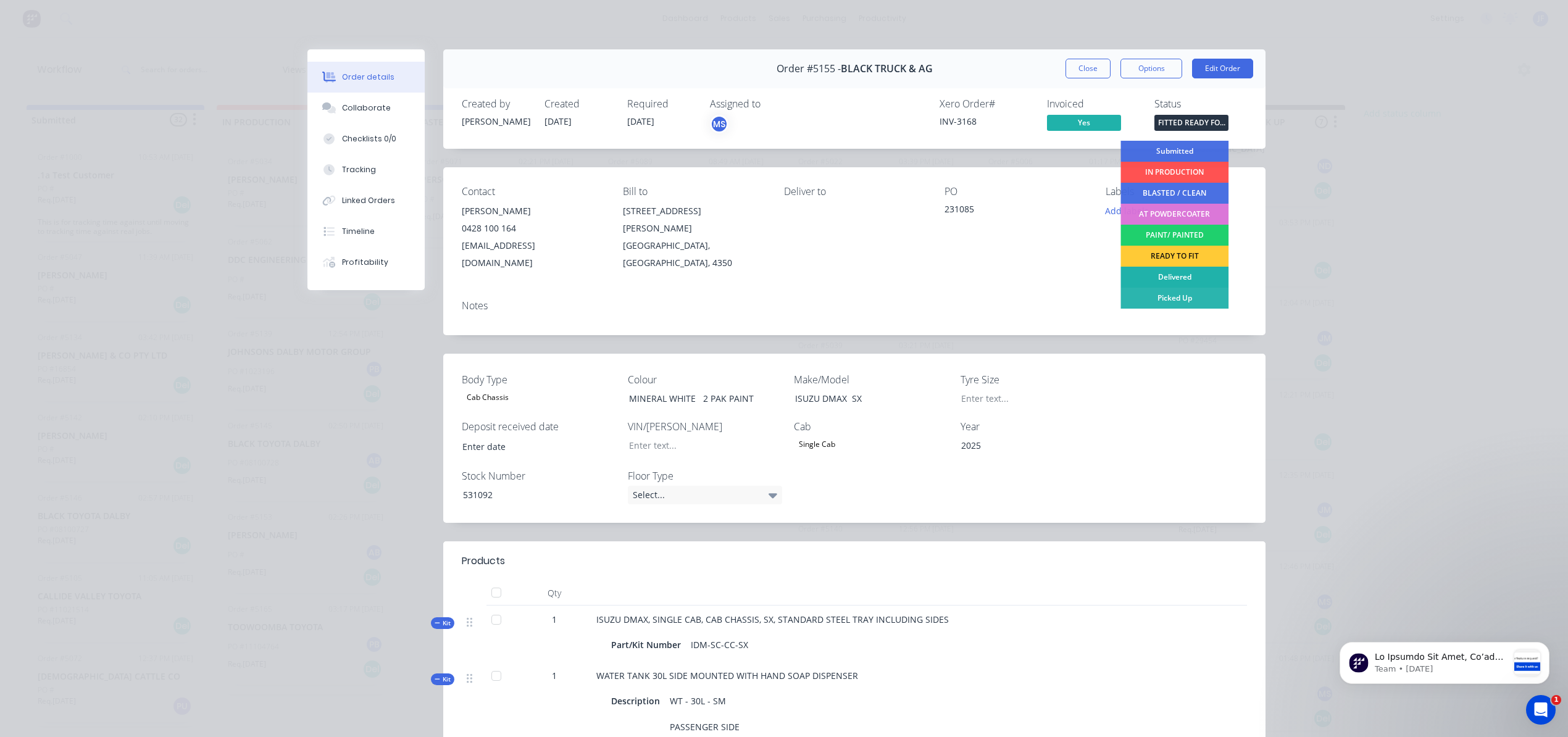
click at [1170, 274] on div "Delivered" at bounding box center [1174, 277] width 108 height 21
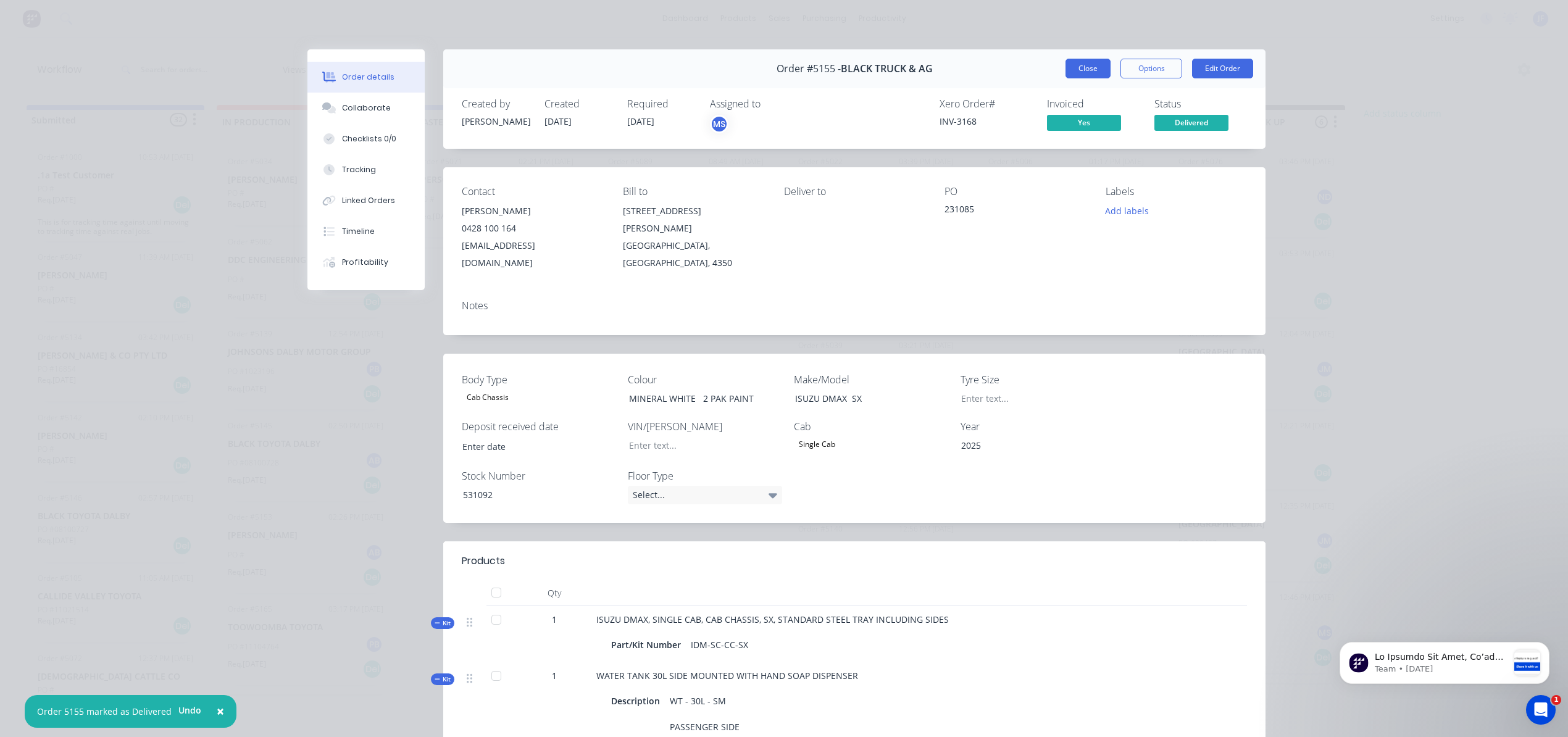
click at [1078, 68] on button "Close" at bounding box center [1088, 68] width 45 height 20
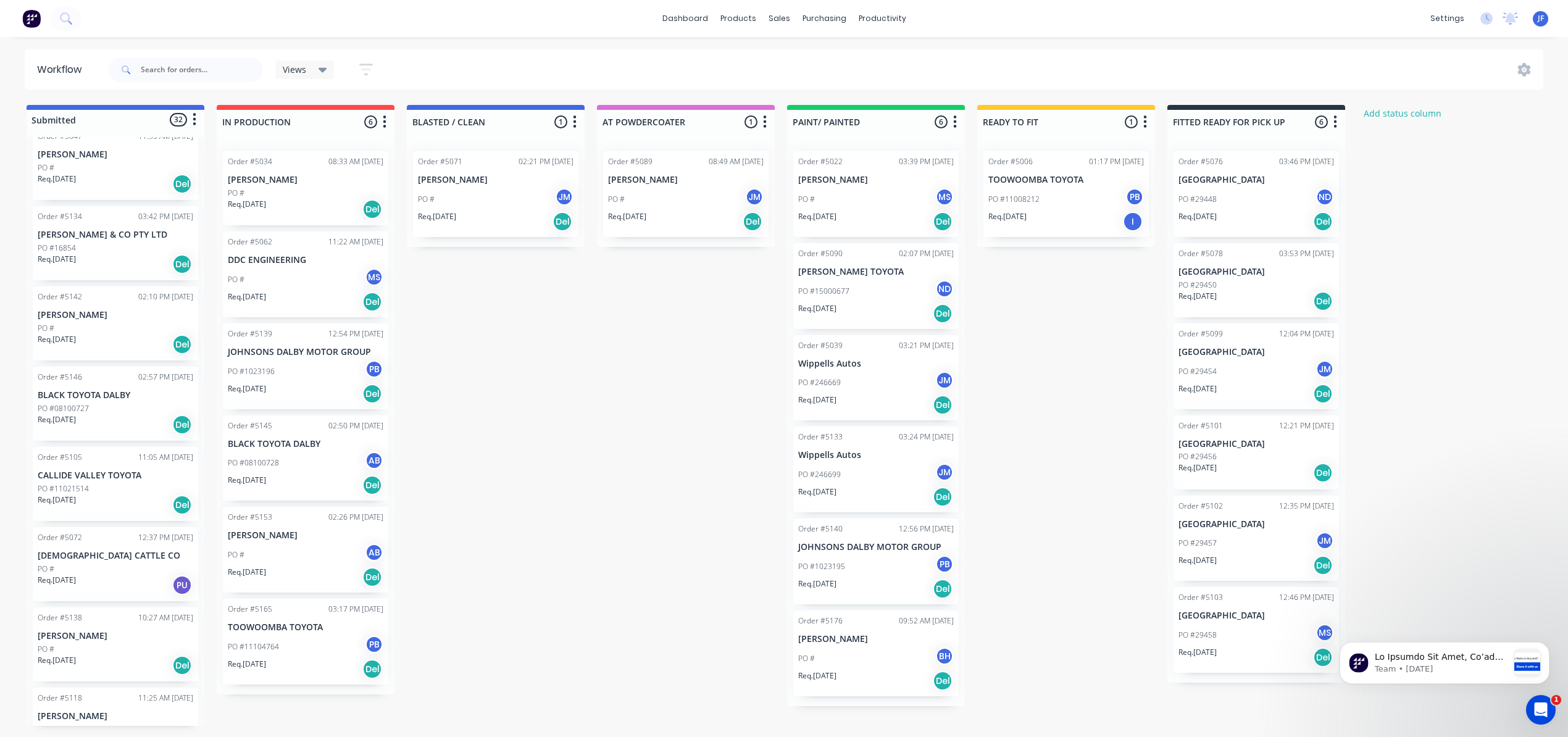
scroll to position [164, 0]
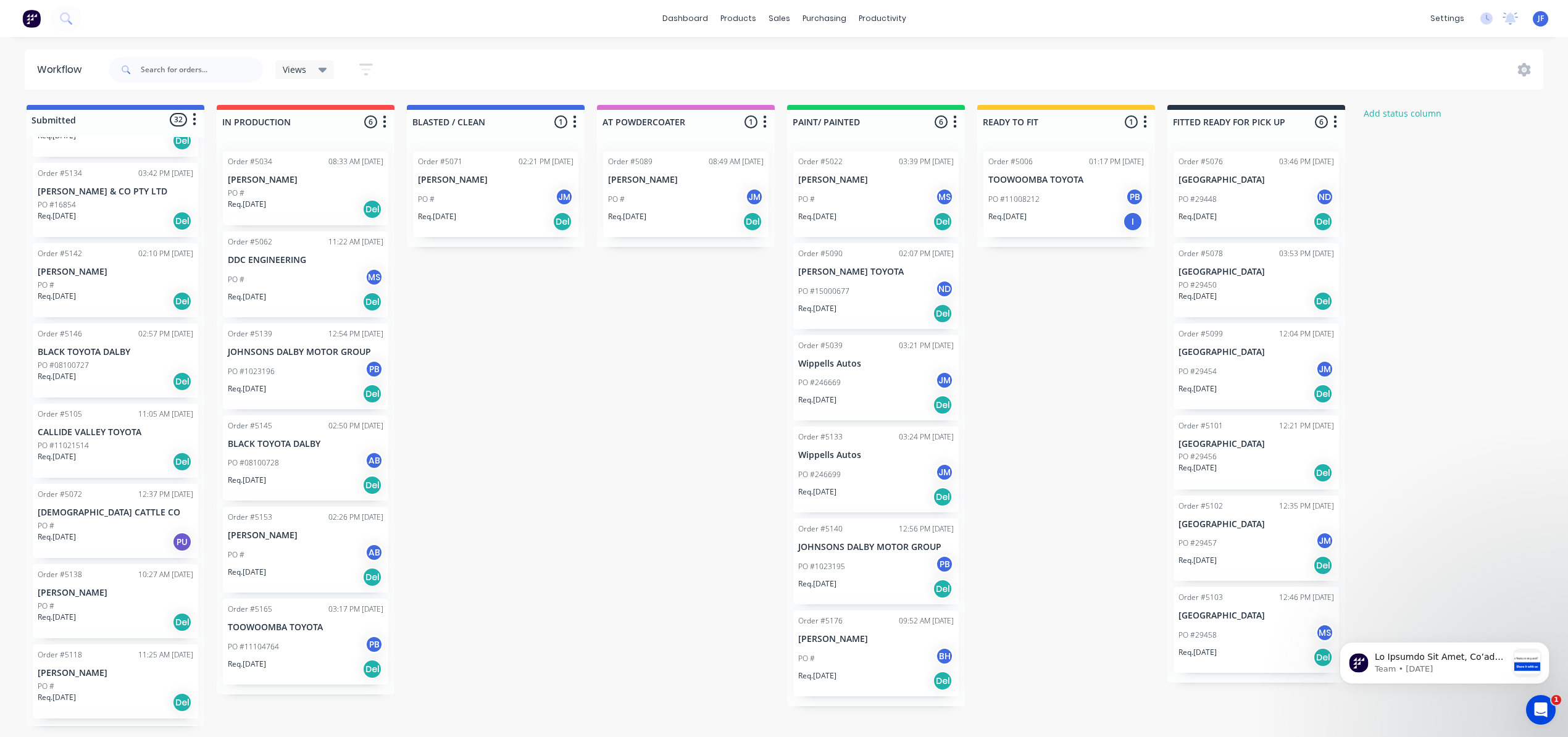
click at [132, 461] on div "Req. 28/08/25 Del" at bounding box center [115, 461] width 156 height 21
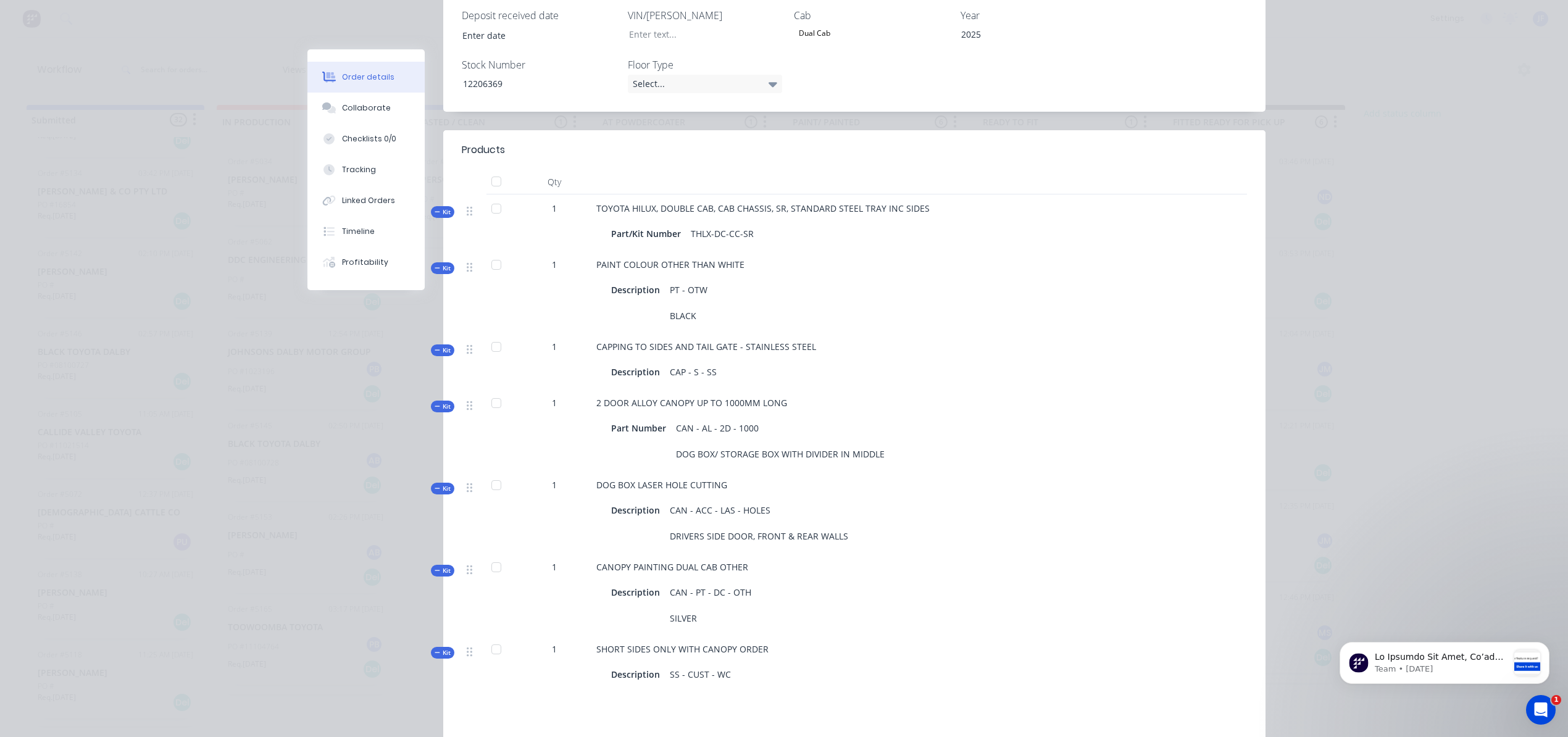
scroll to position [0, 0]
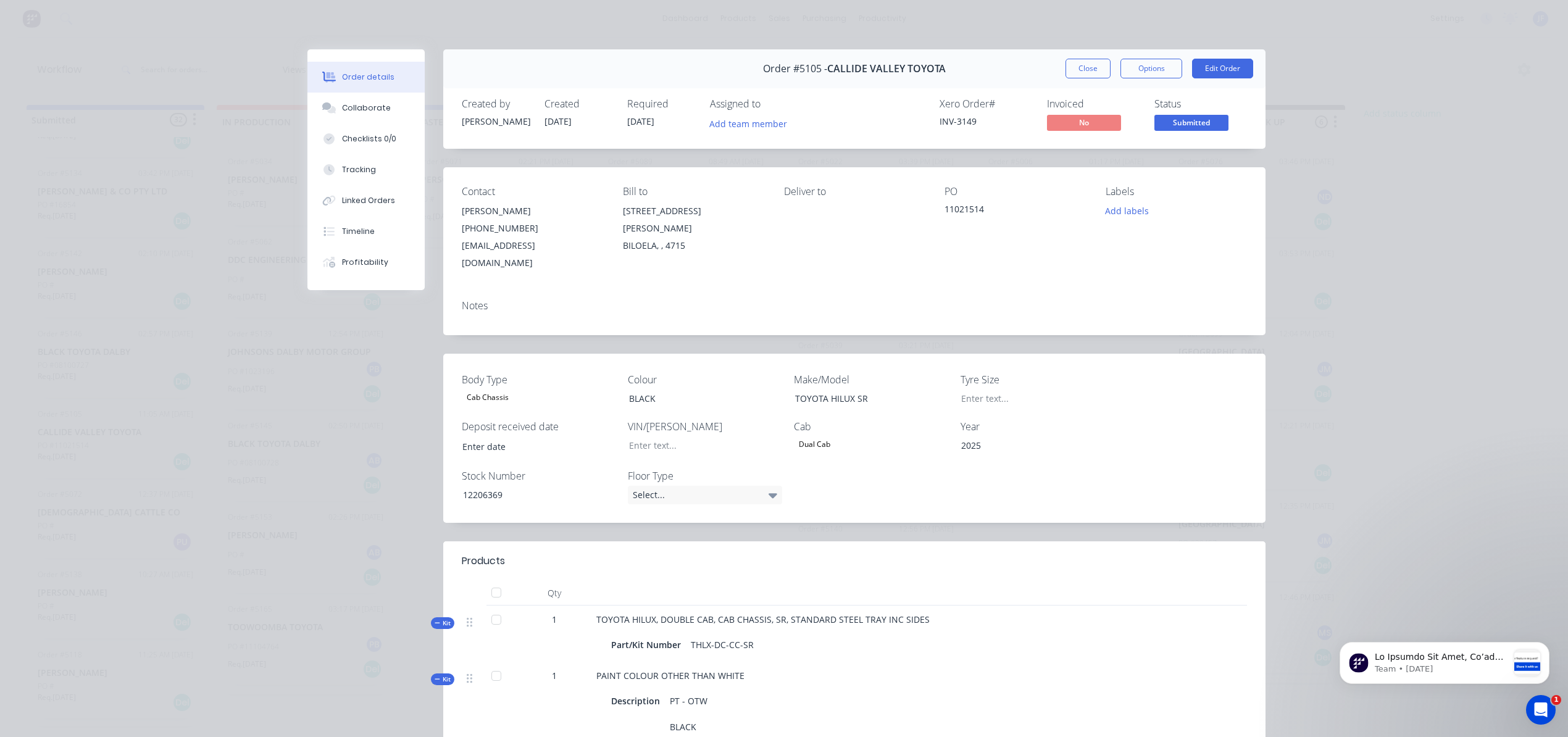
click at [1065, 72] on button "Close" at bounding box center [1088, 68] width 45 height 20
